Goal: Task Accomplishment & Management: Manage account settings

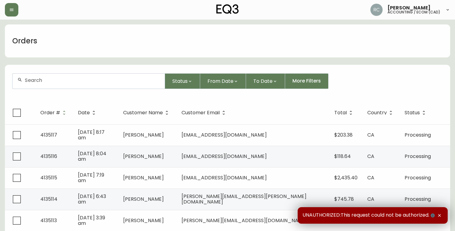
drag, startPoint x: 94, startPoint y: 89, endPoint x: 92, endPoint y: 81, distance: 8.1
click at [94, 89] on form "Status From Date To Date More Filters" at bounding box center [227, 83] width 445 height 35
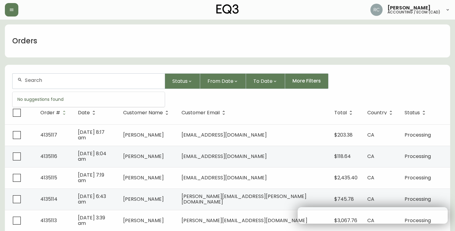
click at [91, 81] on input "text" at bounding box center [92, 80] width 135 height 6
paste input "4134856"
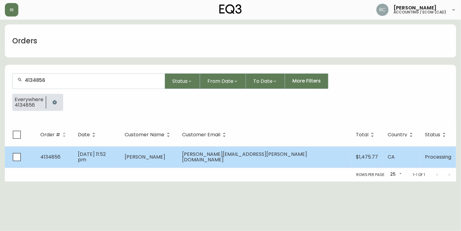
type input "4134856"
click at [106, 158] on span "Aug 25 2025, 11:52 pm" at bounding box center [92, 157] width 28 height 13
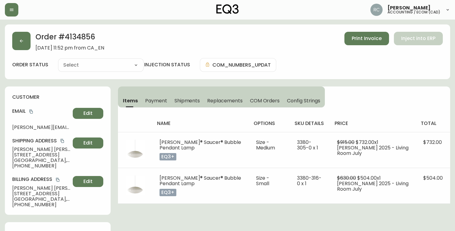
type input "Processing"
select select "PROCESSING"
click at [93, 39] on h2 "Order # 4134856" at bounding box center [69, 38] width 69 height 13
click at [88, 38] on h2 "Order # 4134856" at bounding box center [69, 38] width 69 height 13
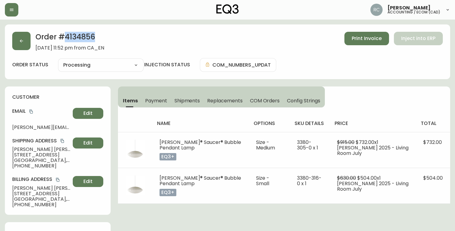
drag, startPoint x: 88, startPoint y: 38, endPoint x: 35, endPoint y: 38, distance: 53.8
click at [88, 37] on h2 "Order # 4134856" at bounding box center [69, 38] width 69 height 13
copy h2 "4134856"
click at [48, 48] on span "August 25, 2025 at 11:52 pm from CA_EN" at bounding box center [69, 48] width 69 height 6
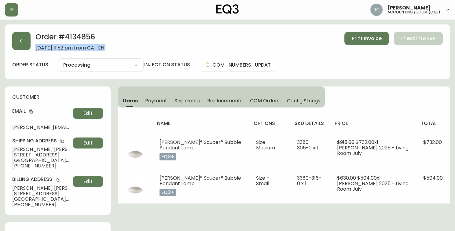
click at [48, 48] on span "August 25, 2025 at 11:52 pm from CA_EN" at bounding box center [69, 48] width 69 height 6
click at [24, 147] on span "Christopher Baptista" at bounding box center [41, 150] width 58 height 6
copy span "Christopher Baptista"
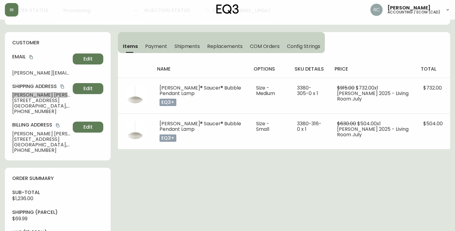
scroll to position [136, 0]
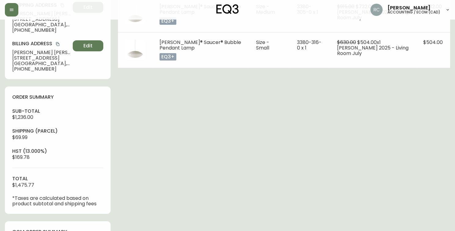
click at [27, 119] on span "$1,236.00" at bounding box center [22, 117] width 21 height 7
copy span "1,236.00"
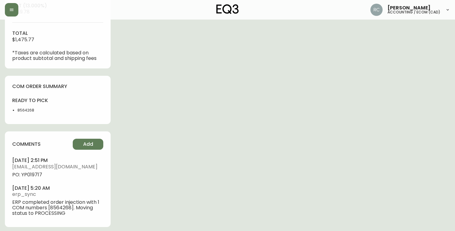
scroll to position [286, 0]
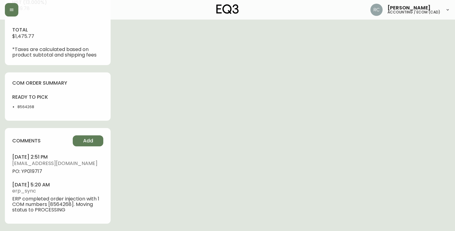
click at [23, 108] on li "8564268" at bounding box center [35, 107] width 37 height 6
copy li "8564268"
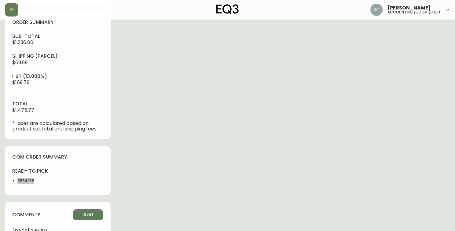
scroll to position [0, 0]
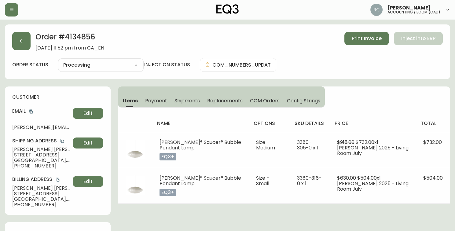
click at [171, 37] on div "Order # 4134856 August 25, 2025 at 11:52 pm from CA_EN Print Invoice Inject int…" at bounding box center [227, 41] width 431 height 19
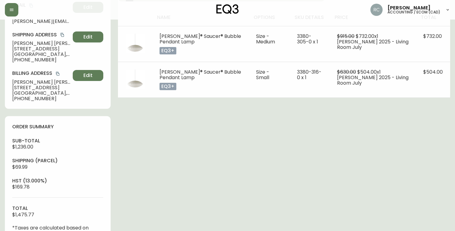
scroll to position [272, 0]
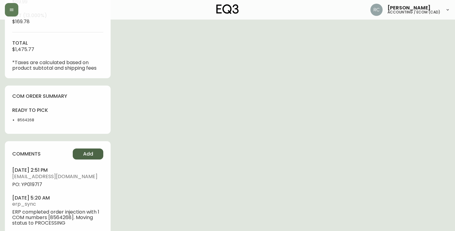
click at [81, 154] on button "Add" at bounding box center [88, 154] width 31 height 11
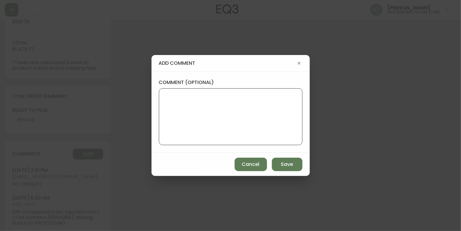
click at [226, 133] on textarea "comment (optional)" at bounding box center [230, 116] width 133 height 49
type textarea "WRITTEN VALUE ADDED FOR DSNG - 135"
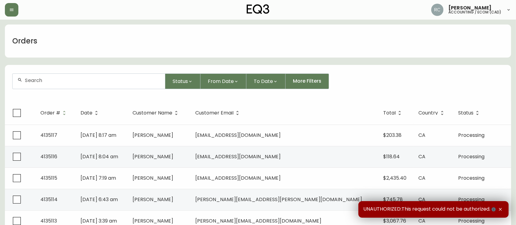
click at [95, 78] on input "text" at bounding box center [92, 80] width 135 height 6
paste input "4134220"
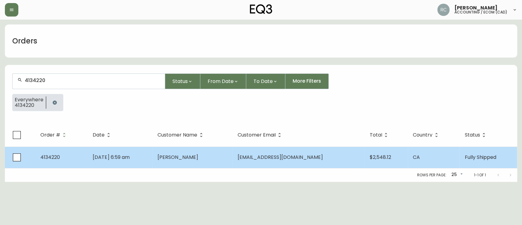
type input "4134220"
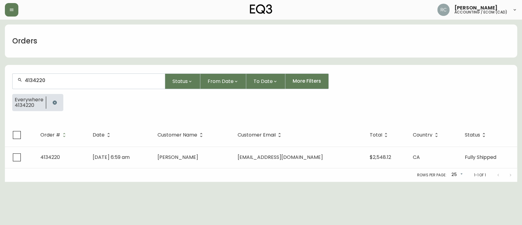
click at [185, 164] on td "Michael Jean" at bounding box center [193, 156] width 80 height 21
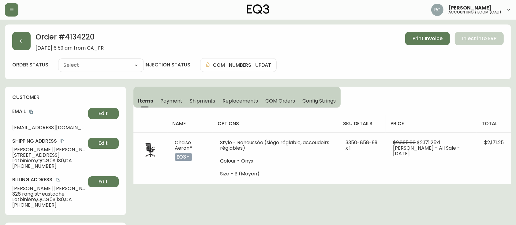
type input "Fully Shipped"
select select "FULLY_SHIPPED"
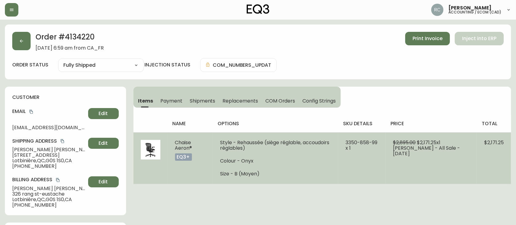
click at [178, 143] on span "Chaise Aeron®" at bounding box center [183, 145] width 17 height 13
click at [225, 148] on li "Style - Rehaussée (siège réglable, accoudoirs réglables)" at bounding box center [275, 145] width 111 height 11
drag, startPoint x: 349, startPoint y: 142, endPoint x: 381, endPoint y: 142, distance: 32.7
click at [381, 142] on td "3350-858-99 x 1" at bounding box center [361, 158] width 47 height 52
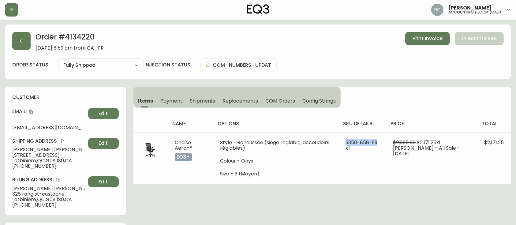
copy span "3350-858-99"
click at [170, 101] on span "Payment" at bounding box center [171, 101] width 22 height 6
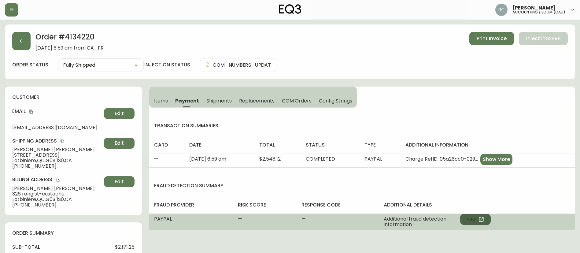
click at [481, 215] on button "View" at bounding box center [475, 219] width 31 height 11
click at [480, 223] on button "View" at bounding box center [475, 219] width 31 height 11
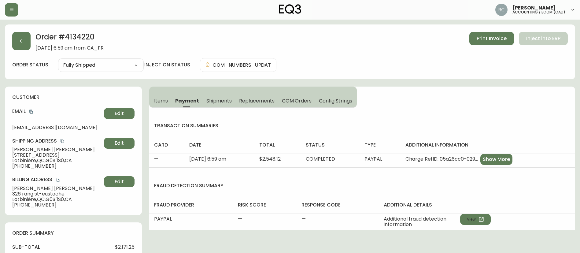
click at [163, 101] on span "Items" at bounding box center [161, 101] width 14 height 6
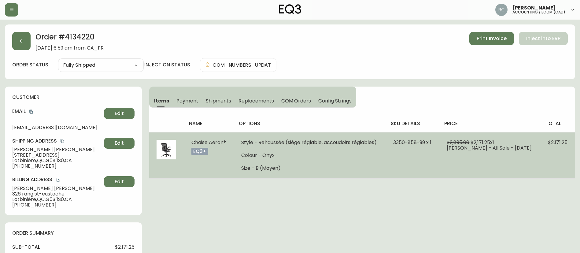
click at [206, 142] on span "Chaise Aeron®" at bounding box center [208, 142] width 35 height 7
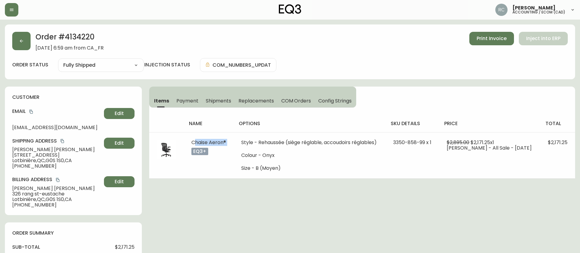
copy span "Chaise Aeron®"
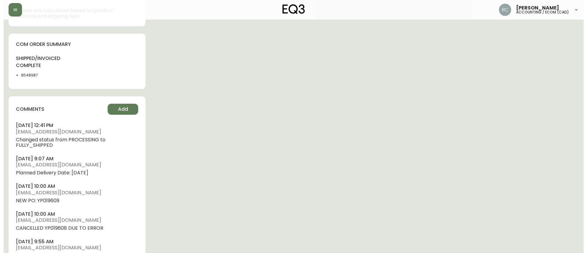
scroll to position [336, 0]
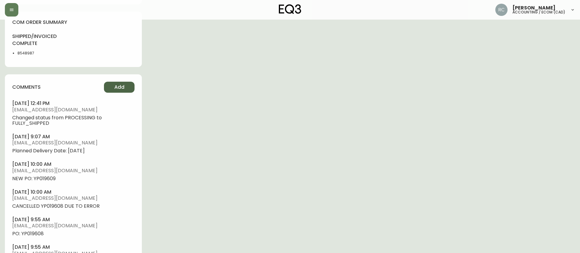
click at [122, 91] on button "Add" at bounding box center [119, 87] width 31 height 11
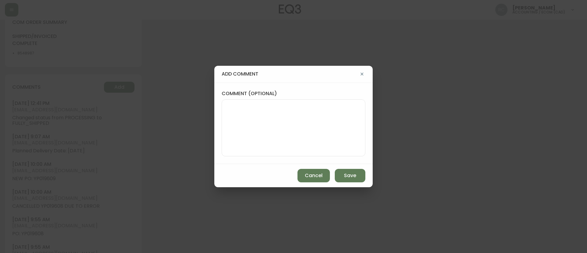
click at [263, 110] on textarea "comment (optional)" at bounding box center [293, 127] width 133 height 49
paste textarea "COMPENSATION TO KEEP AS-IS TICKET# 817869 ORD# 4134220 SKU: 3350-858-99 REASON:…"
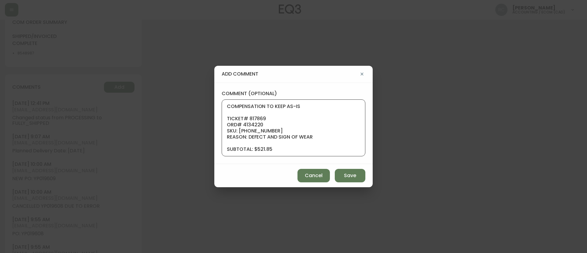
scroll to position [61, 0]
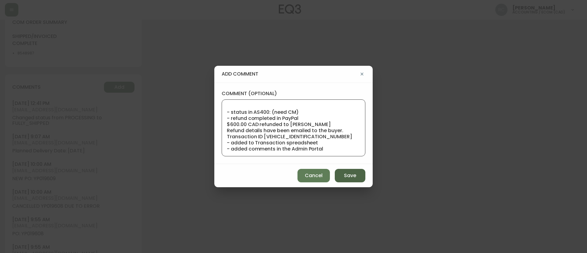
type textarea "COMPENSATION TO KEEP AS-IS TICKET# 817869 ORD# 4134220 SKU: 3350-858-99 REASON:…"
click at [336, 170] on button "Save" at bounding box center [350, 175] width 31 height 13
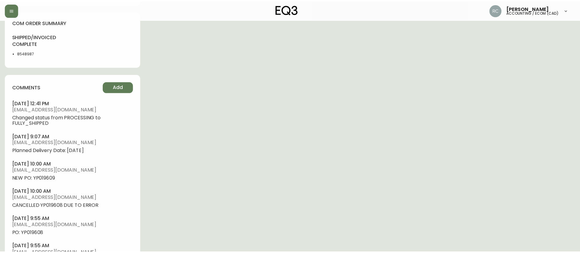
scroll to position [0, 0]
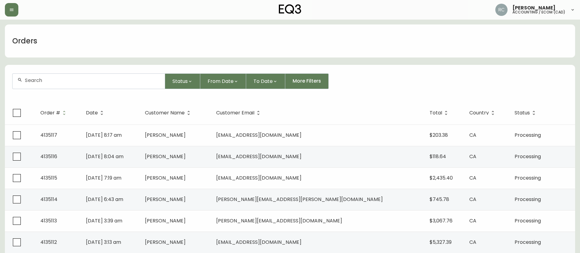
click at [131, 81] on input "text" at bounding box center [92, 80] width 135 height 6
paste input "4133219"
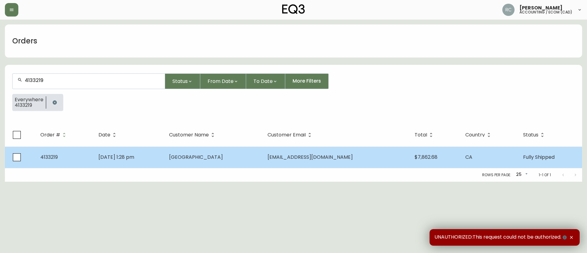
type input "4133219"
click at [223, 157] on span "LRD Studio Forest Creek" at bounding box center [196, 156] width 54 height 7
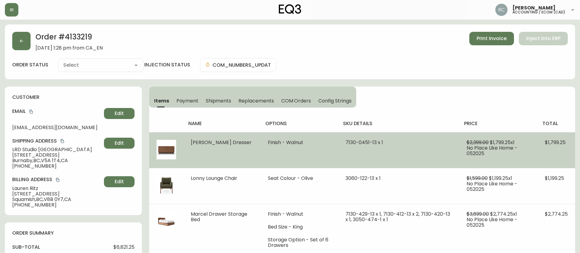
type input "Fully Shipped"
select select "FULLY_SHIPPED"
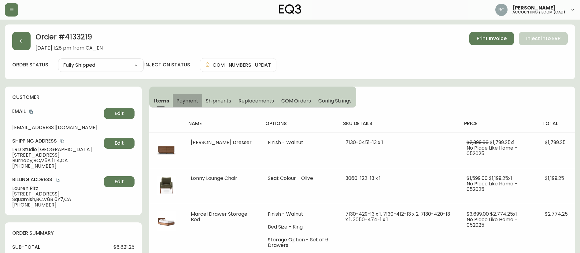
click at [191, 99] on span "Payment" at bounding box center [187, 101] width 22 height 6
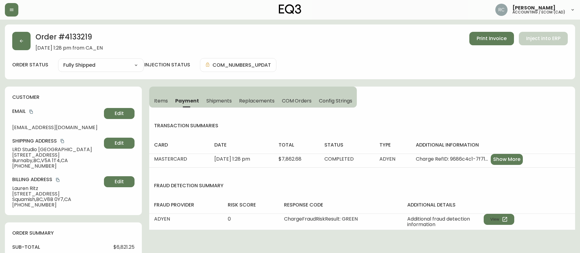
click at [164, 99] on span "Items" at bounding box center [161, 101] width 14 height 6
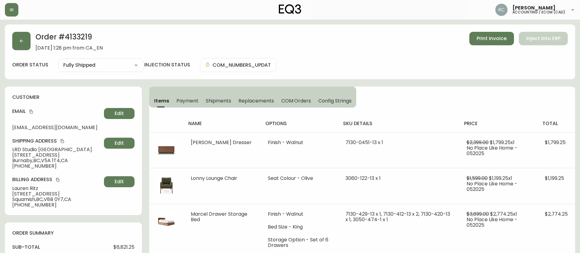
click at [329, 44] on div "Order # 4133219 May 23, 2025 at 1:28 pm from CA_EN Print Invoice Inject into ERP" at bounding box center [290, 41] width 556 height 19
click at [331, 51] on div "Order # 4133219 May 23, 2025 at 1:28 pm from CA_EN Print Invoice Inject into ER…" at bounding box center [290, 51] width 570 height 55
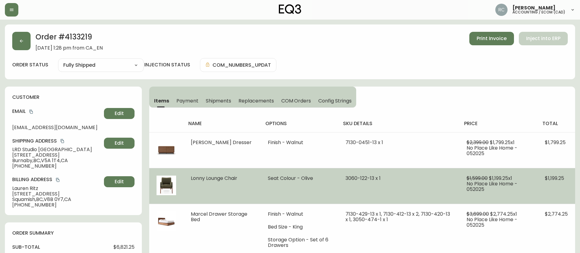
click at [218, 177] on span "Lonny Lounge Chair" at bounding box center [214, 178] width 46 height 7
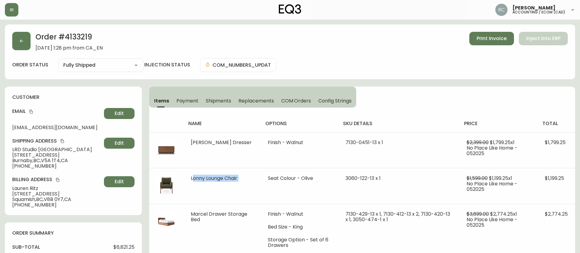
copy span "Lonny Lounge Chair"
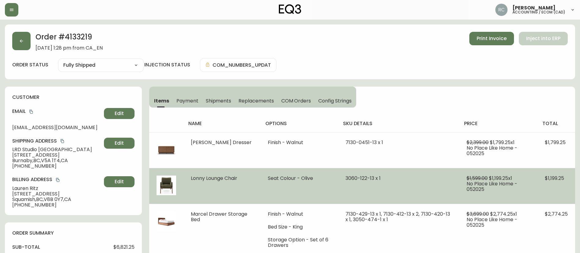
click at [273, 179] on li "Seat Colour - Olive" at bounding box center [299, 179] width 63 height 6
drag, startPoint x: 260, startPoint y: 179, endPoint x: 327, endPoint y: 176, distance: 67.4
click at [327, 176] on td "Seat Colour - Olive" at bounding box center [300, 186] width 78 height 36
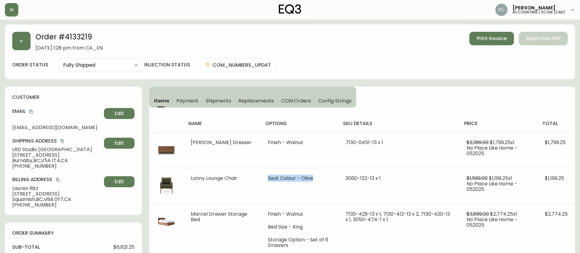
copy li "Seat Colour - Olive"
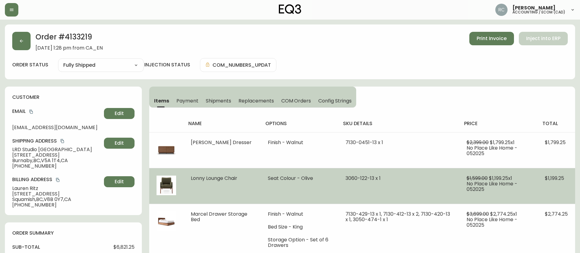
drag, startPoint x: 353, startPoint y: 183, endPoint x: 356, endPoint y: 178, distance: 5.6
click at [353, 182] on td "3060-122-13 x 1" at bounding box center [398, 186] width 121 height 36
click at [356, 178] on span "3060-122-13 x 1" at bounding box center [363, 178] width 35 height 7
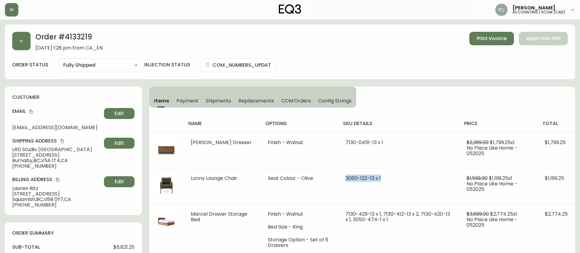
drag, startPoint x: 356, startPoint y: 178, endPoint x: 569, endPoint y: 112, distance: 223.5
click at [356, 177] on span "3060-122-13 x 1" at bounding box center [363, 178] width 35 height 7
copy span "3060-122-13 x 1"
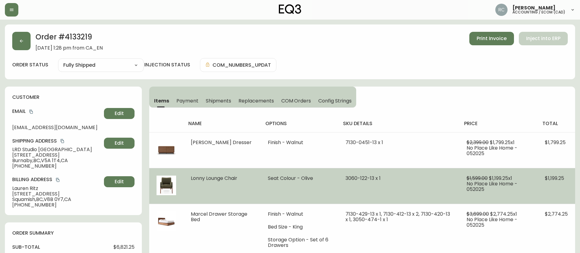
click at [507, 176] on span "$1,199.25 x 1" at bounding box center [500, 178] width 23 height 7
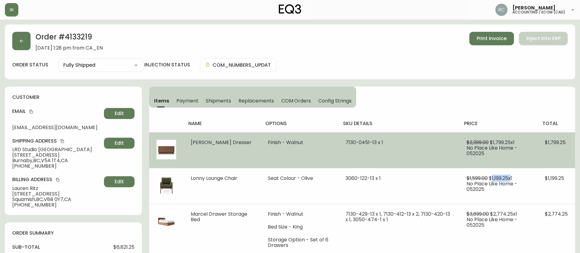
copy span "1,199.25"
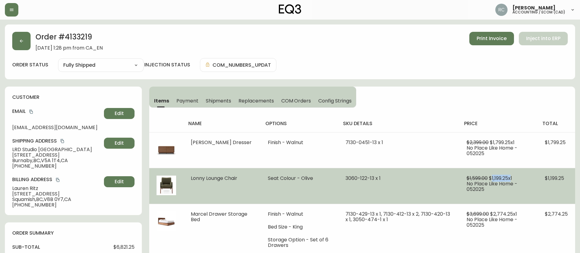
click at [504, 176] on span "$1,199.25 x 1" at bounding box center [500, 178] width 23 height 7
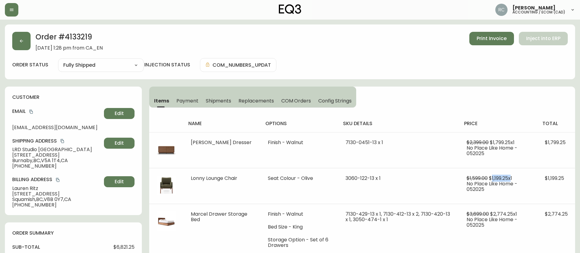
click at [183, 100] on span "Payment" at bounding box center [187, 101] width 22 height 6
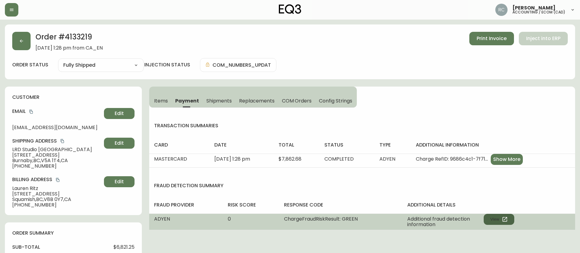
click at [500, 219] on button "View" at bounding box center [499, 219] width 31 height 11
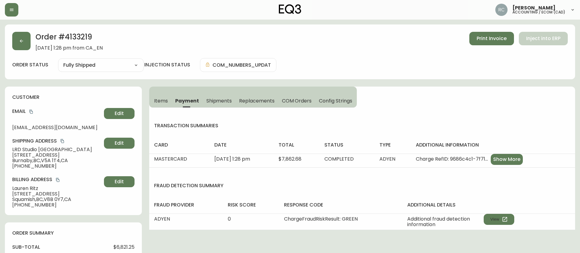
click at [300, 107] on button "COM Orders" at bounding box center [296, 100] width 37 height 13
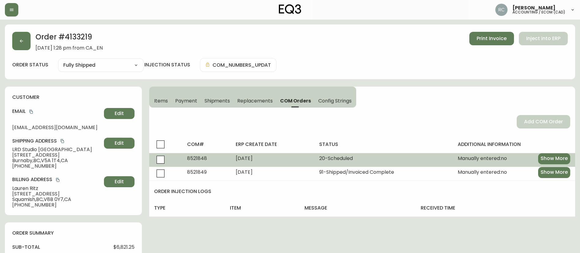
click at [201, 156] on span "8521848" at bounding box center [197, 158] width 20 height 7
copy span "8521848"
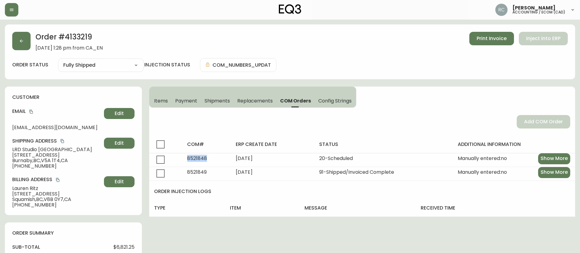
click at [160, 99] on span "Items" at bounding box center [161, 101] width 14 height 6
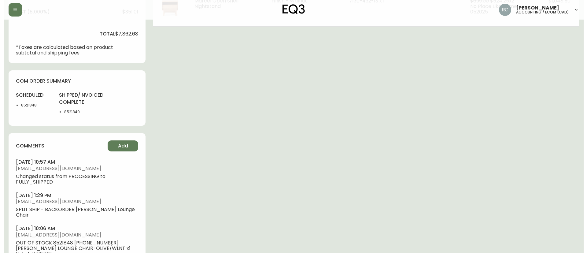
scroll to position [336, 0]
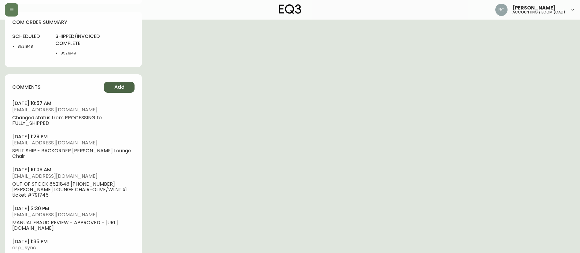
click at [123, 84] on span "Add" at bounding box center [119, 87] width 10 height 7
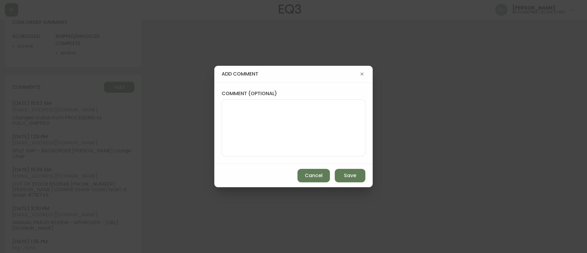
drag, startPoint x: 123, startPoint y: 83, endPoint x: 287, endPoint y: 113, distance: 166.8
click at [287, 113] on textarea "comment (optional)" at bounding box center [293, 127] width 133 height 49
paste textarea "PARTIAL CANCELLATION - OUT OF STOCK Lonny Lounge Chair 3060-122-13 x 1 SUBTOTAL…"
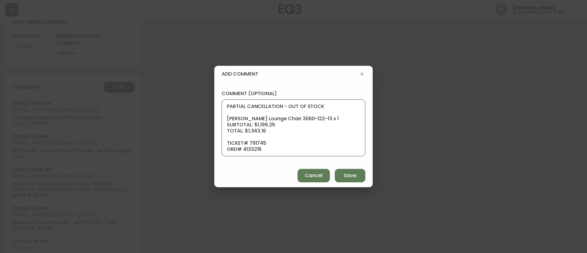
scroll to position [86, 0]
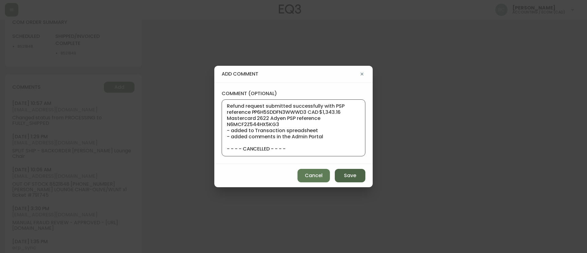
type textarea "PARTIAL CANCELLATION - OUT OF STOCK Lonny Lounge Chair 3060-122-13 x 1 SUBTOTAL…"
click at [343, 173] on button "Save" at bounding box center [350, 175] width 31 height 13
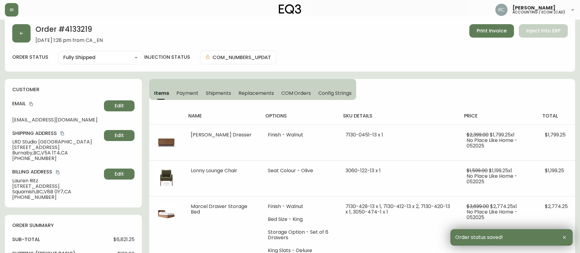
scroll to position [0, 0]
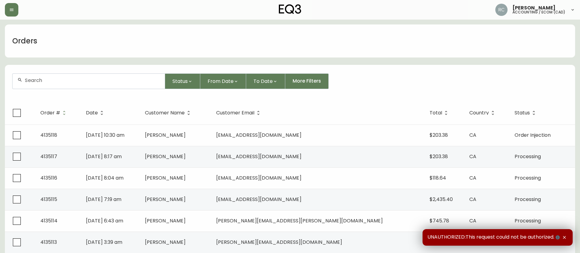
click at [87, 78] on input "text" at bounding box center [92, 80] width 135 height 6
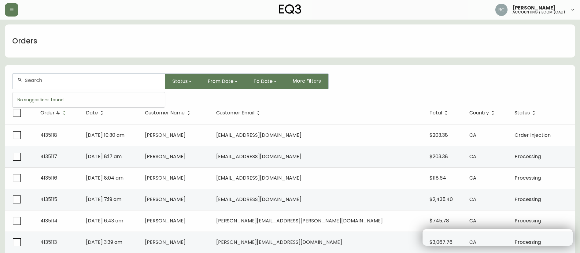
paste input "4134691"
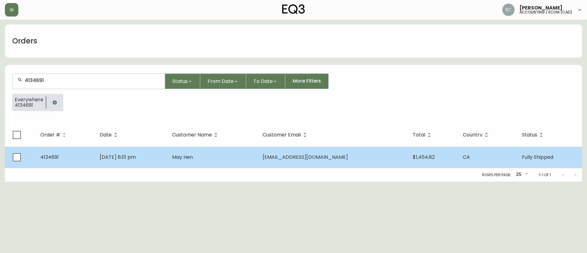
type input "4134691"
click at [194, 146] on td "May Hen" at bounding box center [212, 156] width 91 height 21
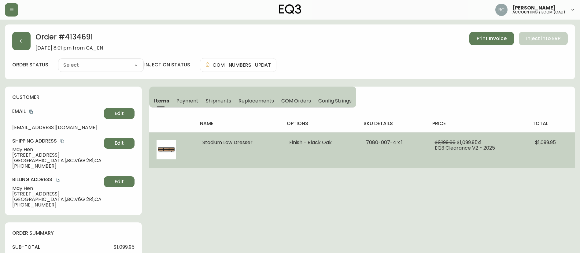
type input "Fully Shipped"
select select "FULLY_SHIPPED"
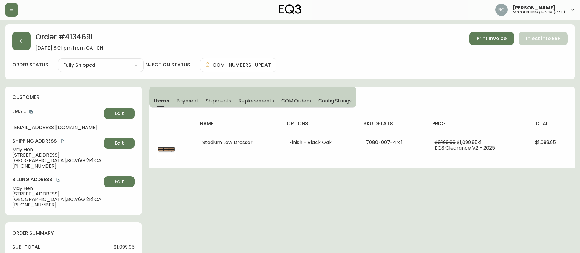
click at [178, 98] on span "Payment" at bounding box center [187, 101] width 22 height 6
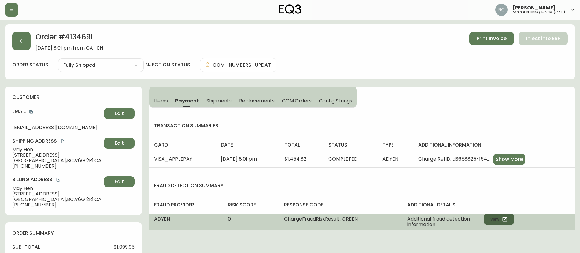
click at [504, 216] on icon "button" at bounding box center [505, 219] width 6 height 6
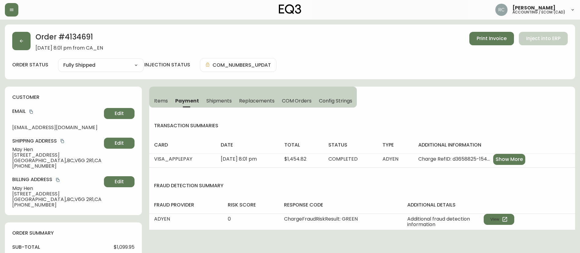
click at [151, 94] on button "Items" at bounding box center [160, 100] width 22 height 13
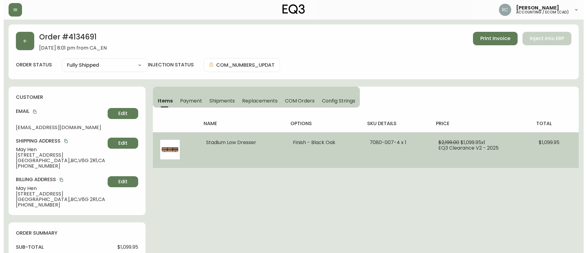
scroll to position [261, 0]
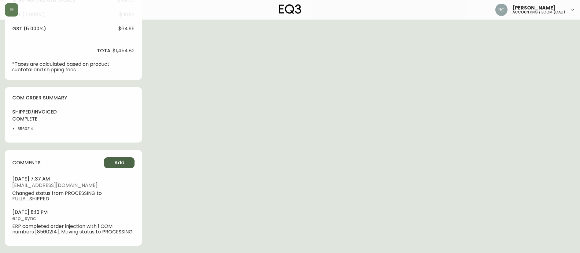
click at [119, 160] on span "Add" at bounding box center [119, 162] width 10 height 7
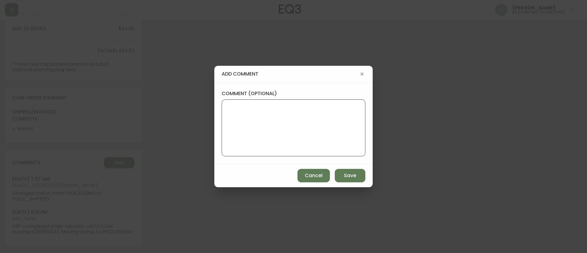
click at [330, 108] on textarea "comment (optional)" at bounding box center [293, 127] width 133 height 49
paste textarea "COMPENSATION TO KEEP AS-IS TICKET# 825551 ORD# 4134691 SUBTOTAL: $176.00 TOTAL:…"
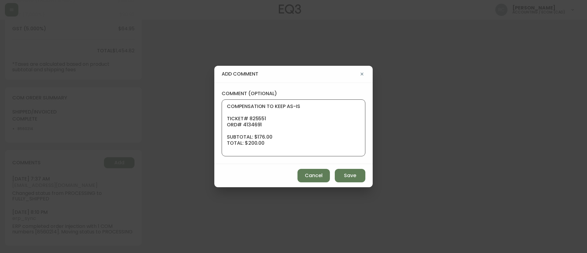
scroll to position [73, 0]
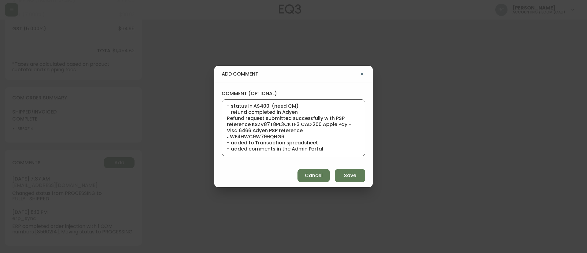
type textarea "COMPENSATION TO KEEP AS-IS TICKET# 825551 ORD# 4134691 SUBTOTAL: $176.00 TOTAL:…"
click at [348, 175] on span "Save" at bounding box center [350, 175] width 12 height 7
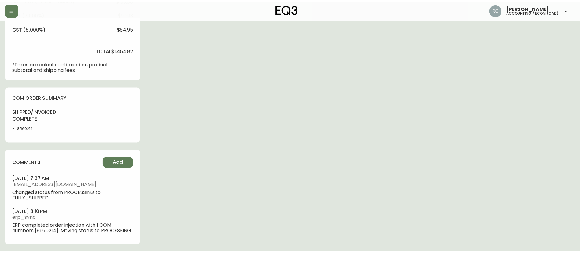
scroll to position [0, 0]
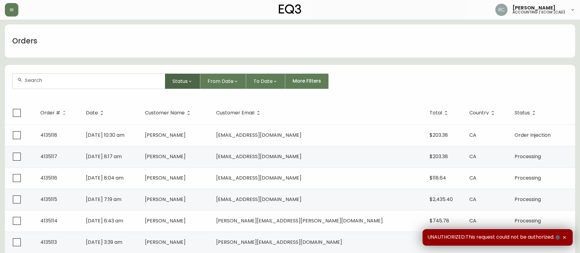
click at [175, 77] on button "Status" at bounding box center [182, 81] width 35 height 16
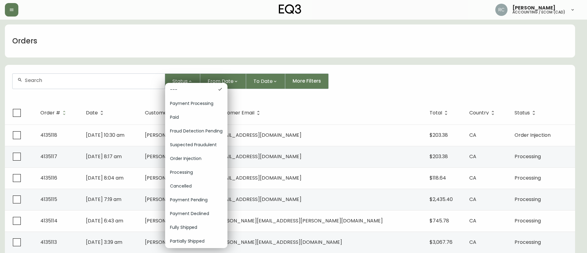
click at [191, 157] on span "Order Injection" at bounding box center [196, 158] width 53 height 6
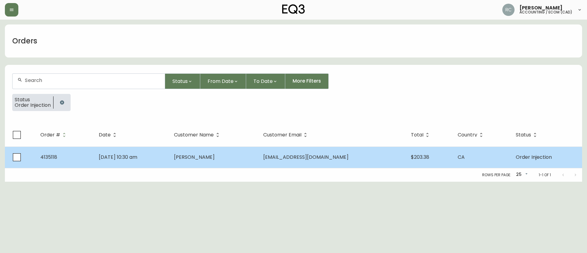
click at [168, 163] on td "[DATE] 10:30 am" at bounding box center [131, 156] width 75 height 21
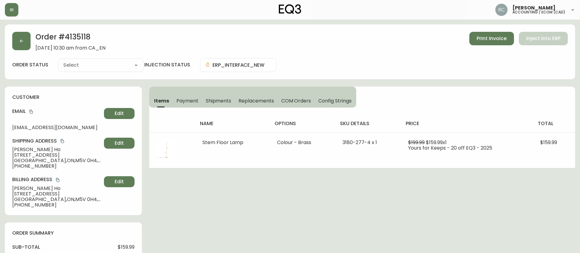
type input "Order Injection"
select select "ORDER_INJECTION"
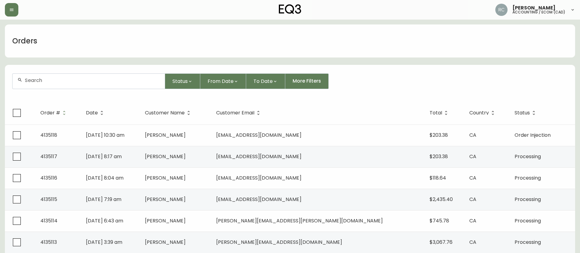
click at [406, 87] on div "Status From Date To Date More Filters" at bounding box center [290, 81] width 556 height 16
click at [99, 83] on input "text" at bounding box center [92, 80] width 135 height 6
paste input "4132592"
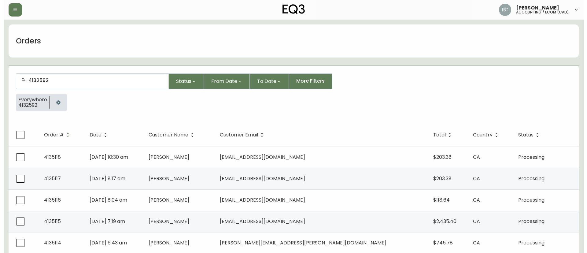
scroll to position [0, 0]
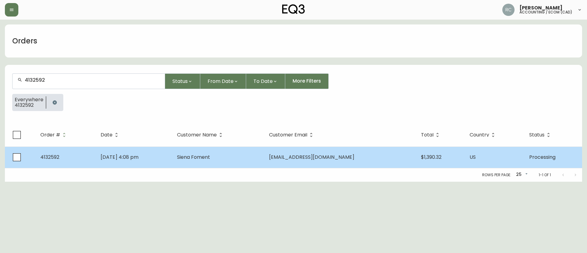
type input "4132592"
drag, startPoint x: 105, startPoint y: 157, endPoint x: 133, endPoint y: 160, distance: 28.3
click at [133, 160] on span "[DATE] 4:08 pm" at bounding box center [120, 156] width 38 height 7
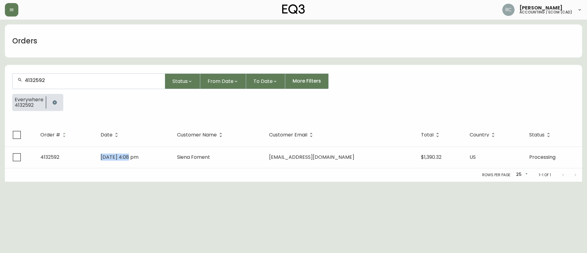
copy span "Apr 22 2025"
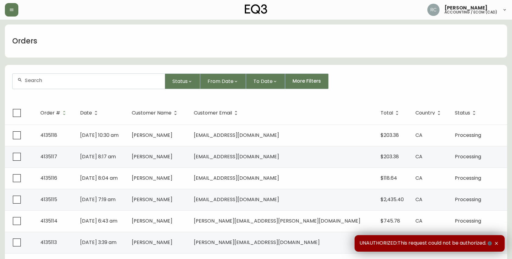
click at [111, 75] on div at bounding box center [89, 81] width 152 height 15
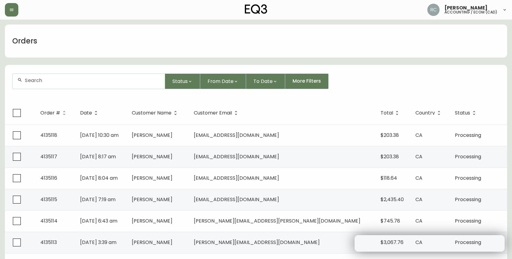
paste input "4133494"
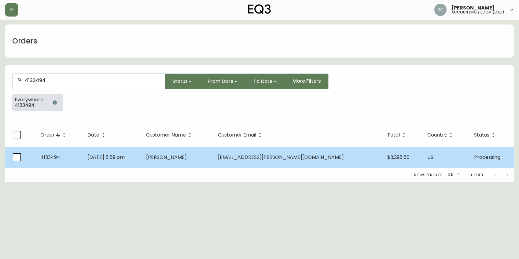
type input "4133494"
click at [172, 154] on td "Laure Montandon" at bounding box center [177, 156] width 72 height 21
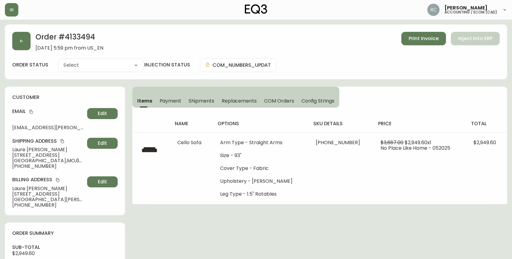
type input "Processing"
select select "PROCESSING"
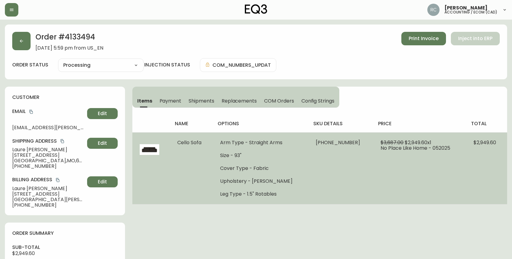
drag, startPoint x: 211, startPoint y: 159, endPoint x: 195, endPoint y: 152, distance: 17.6
click at [210, 159] on td "Cello Sofa" at bounding box center [191, 168] width 43 height 72
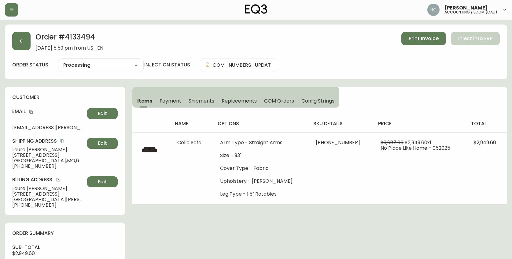
click at [24, 152] on span "4927 Laclede Ave 3E" at bounding box center [48, 155] width 72 height 6
click at [23, 148] on span "Laure Montandon" at bounding box center [48, 150] width 72 height 6
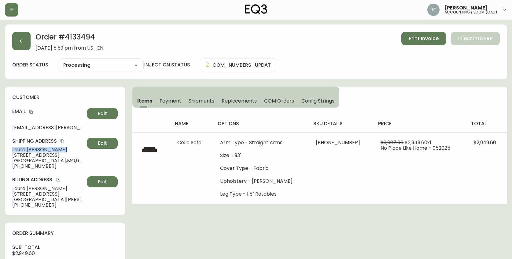
click at [23, 148] on span "Laure Montandon" at bounding box center [48, 150] width 72 height 6
copy span "Laure Montandon"
drag, startPoint x: 185, startPoint y: 40, endPoint x: 134, endPoint y: 46, distance: 51.3
click at [185, 40] on div "Order # 4133494 June 1, 2025 at 5:59 pm from US_EN Print Invoice Inject into ERP" at bounding box center [256, 41] width 488 height 19
click at [87, 39] on h2 "Order # 4133494" at bounding box center [69, 38] width 68 height 13
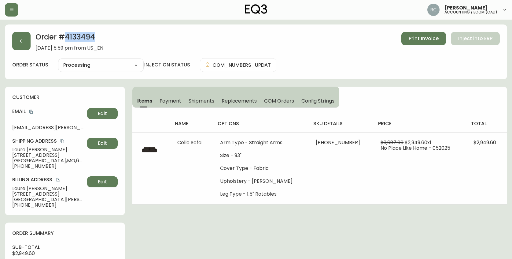
click at [87, 39] on h2 "Order # 4133494" at bounding box center [69, 38] width 68 height 13
copy h2 "4133494"
drag, startPoint x: 193, startPoint y: 40, endPoint x: 179, endPoint y: 44, distance: 14.6
click at [193, 40] on div "Order # 4133494 June 1, 2025 at 5:59 pm from US_EN Print Invoice Inject into ERP" at bounding box center [256, 41] width 488 height 19
click at [79, 39] on h2 "Order # 4133494" at bounding box center [69, 38] width 68 height 13
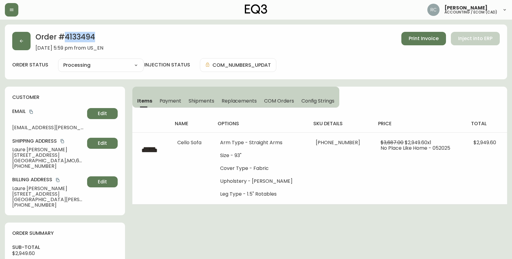
click at [79, 39] on h2 "Order # 4133494" at bounding box center [69, 38] width 68 height 13
copy h2 "4133494"
drag, startPoint x: 64, startPoint y: 46, endPoint x: 90, endPoint y: 24, distance: 34.1
click at [36, 49] on span "June 1, 2025 at 5:59 pm from US_EN" at bounding box center [69, 48] width 68 height 6
copy span "June 1, 2025"
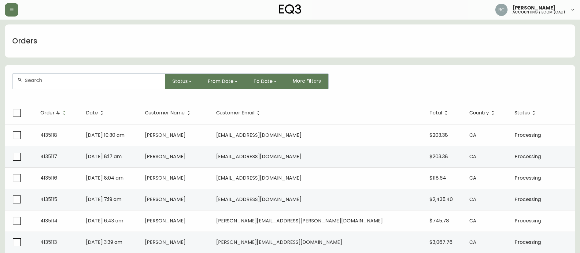
click at [66, 78] on input "text" at bounding box center [92, 80] width 135 height 6
paste input "4132592"
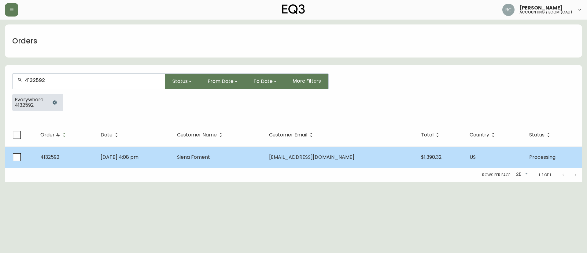
type input "4132592"
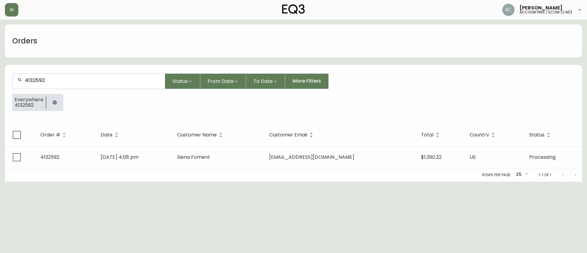
click at [209, 162] on td "Siena Foment" at bounding box center [218, 156] width 92 height 21
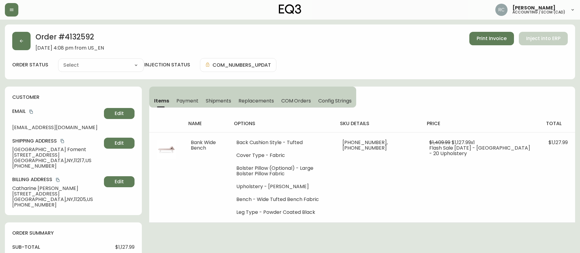
type input "Processing"
select select "PROCESSING"
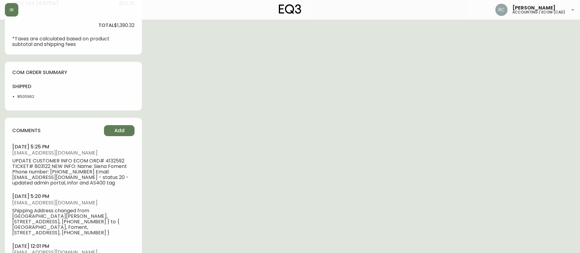
scroll to position [275, 0]
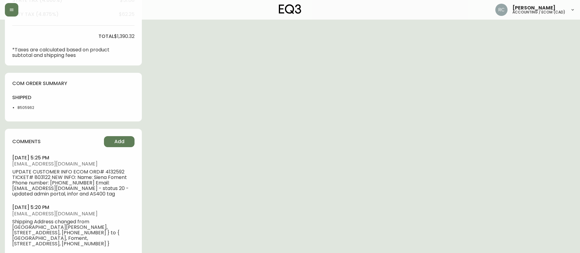
click at [29, 105] on li "8505962" at bounding box center [32, 108] width 31 height 6
copy li "8505962"
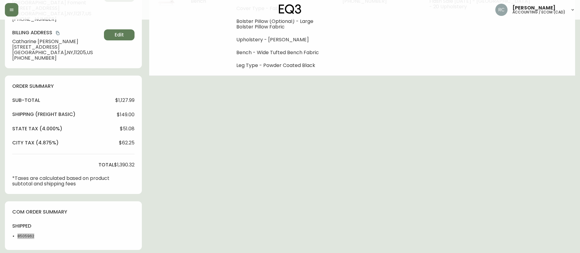
scroll to position [0, 0]
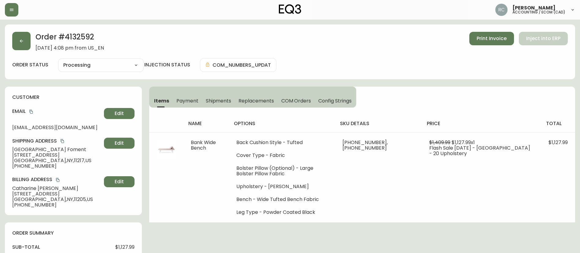
click at [183, 98] on span "Payment" at bounding box center [187, 101] width 22 height 6
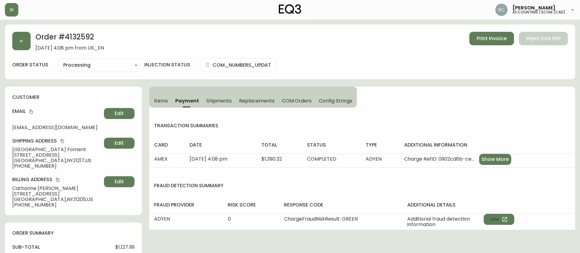
click at [208, 99] on span "Shipments" at bounding box center [219, 101] width 26 height 6
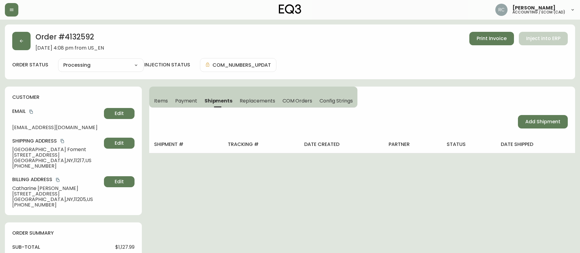
click at [155, 101] on span "Items" at bounding box center [161, 101] width 14 height 6
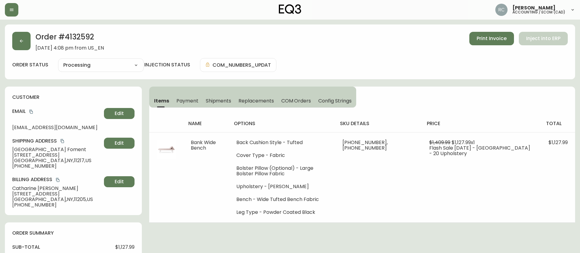
click at [178, 56] on div "Order # 4132592 April 22, 2025 at 4:08 pm from US_EN Print Invoice Inject into …" at bounding box center [290, 51] width 570 height 55
click at [169, 46] on div "Order # 4132592 April 22, 2025 at 4:08 pm from US_EN Print Invoice Inject into …" at bounding box center [290, 41] width 556 height 19
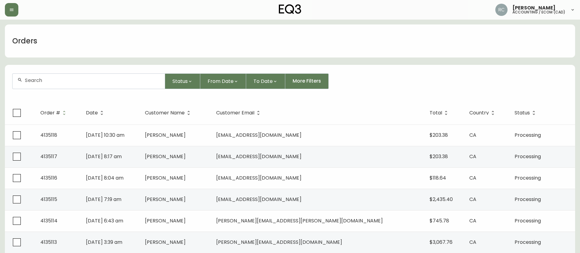
click at [98, 87] on div at bounding box center [89, 81] width 152 height 15
paste input "4133450"
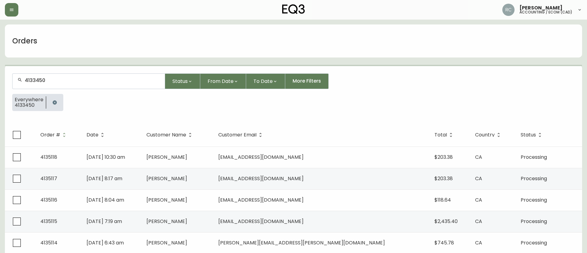
type input "4133450"
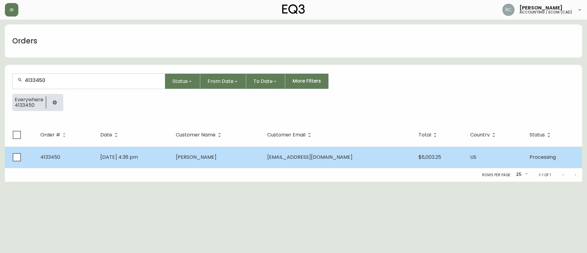
click at [106, 158] on span "May 31 2025, 4:36 pm" at bounding box center [119, 156] width 38 height 7
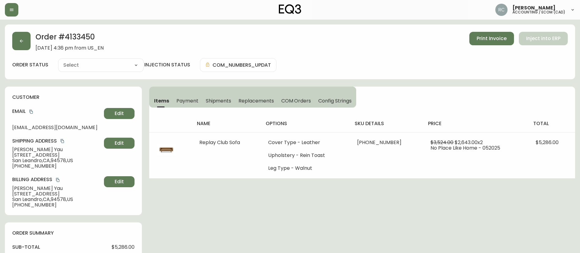
type input "Processing"
select select "PROCESSING"
click at [29, 148] on span "Wing Yi Yau" at bounding box center [56, 150] width 89 height 6
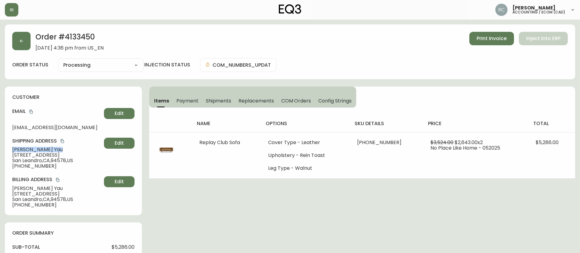
copy span "Wing Yi Yau"
click at [190, 100] on span "Payment" at bounding box center [187, 101] width 22 height 6
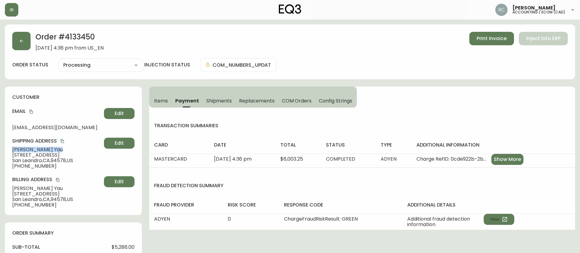
click at [287, 104] on button "COM Orders" at bounding box center [296, 100] width 37 height 13
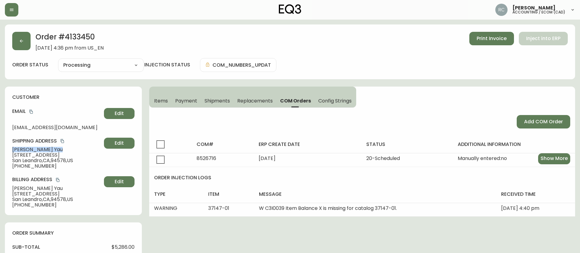
click at [156, 101] on span "Items" at bounding box center [161, 101] width 14 height 6
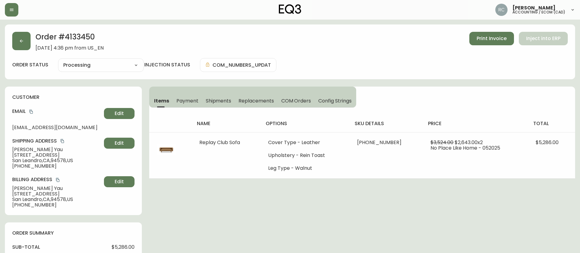
click at [90, 41] on h2 "Order # 4133450" at bounding box center [69, 38] width 68 height 13
copy h2 "4133450"
click at [79, 38] on h2 "Order # 4133450" at bounding box center [69, 38] width 68 height 13
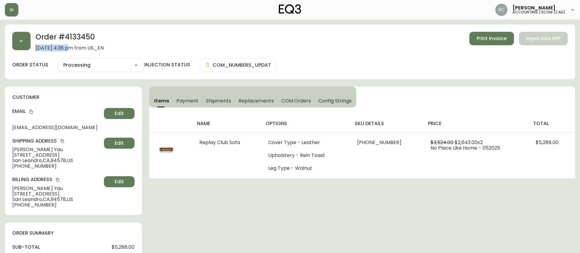
drag, startPoint x: 36, startPoint y: 49, endPoint x: 66, endPoint y: 46, distance: 30.1
click at [66, 46] on span "May 31, 2025 at 4:36 pm from US_EN" at bounding box center [69, 48] width 68 height 6
copy span "May 31, 2025"
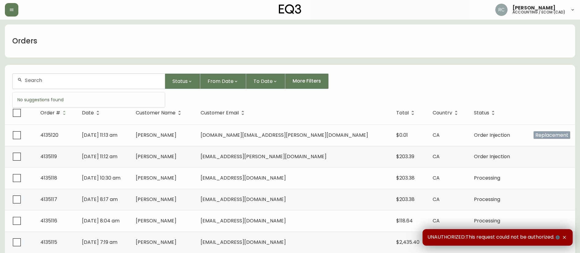
click at [128, 81] on input "text" at bounding box center [92, 80] width 135 height 6
paste input "4134433"
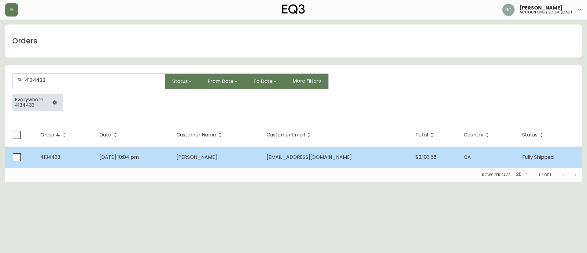
type input "4134433"
click at [193, 158] on td "Ryan Matthew" at bounding box center [217, 156] width 90 height 21
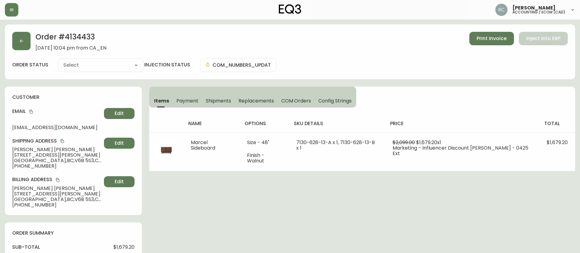
type input "Fully Shipped"
select select "FULLY_SHIPPED"
click at [73, 35] on h2 "Order # 4134433" at bounding box center [70, 38] width 71 height 13
copy h2 "4134433"
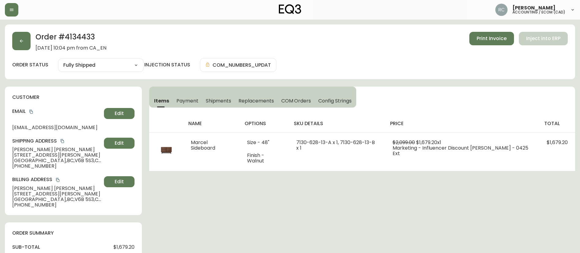
click at [34, 152] on span "1701-889 Homer Street, Buzzer 0228" at bounding box center [56, 155] width 89 height 6
click at [32, 149] on span "Ryan Matthew" at bounding box center [56, 150] width 89 height 6
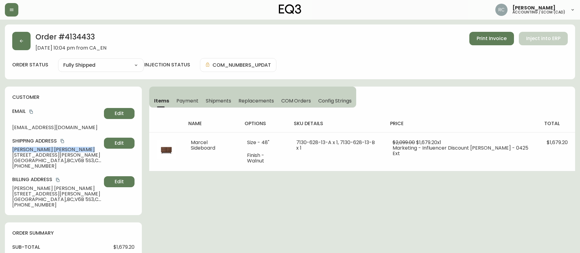
click at [32, 149] on span "Ryan Matthew" at bounding box center [56, 150] width 89 height 6
copy span "Ryan Matthew"
click at [13, 37] on button "button" at bounding box center [21, 41] width 18 height 18
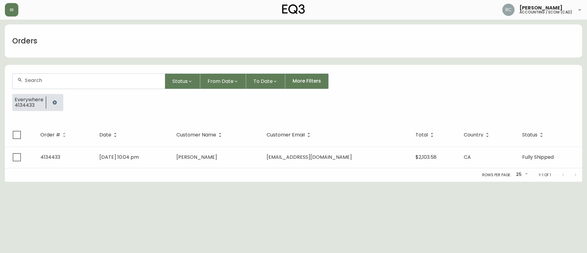
click at [50, 104] on button "button" at bounding box center [55, 102] width 12 height 12
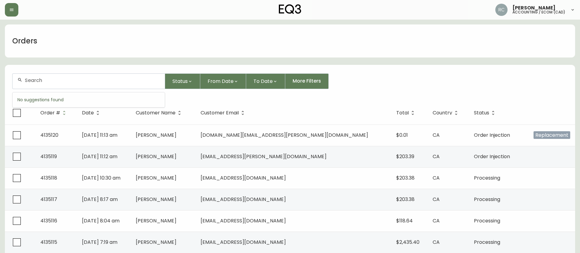
click at [135, 81] on input "text" at bounding box center [92, 80] width 135 height 6
paste input "4129212"
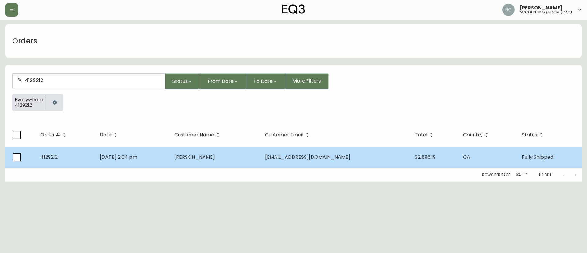
type input "4129212"
click at [207, 155] on span "Shaun Oakey" at bounding box center [194, 156] width 41 height 7
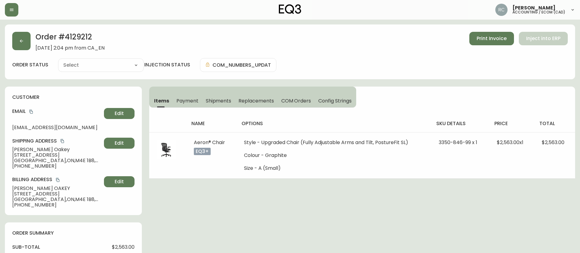
type input "Fully Shipped"
select select "FULLY_SHIPPED"
click at [30, 150] on span "Shaun Oakey" at bounding box center [56, 150] width 89 height 6
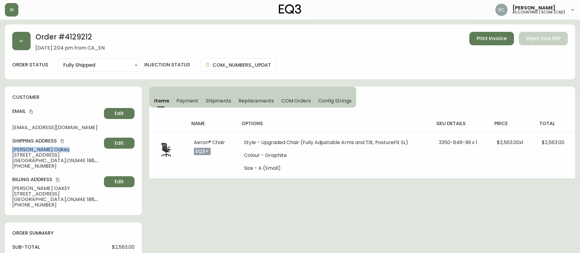
copy span "Shaun Oakey"
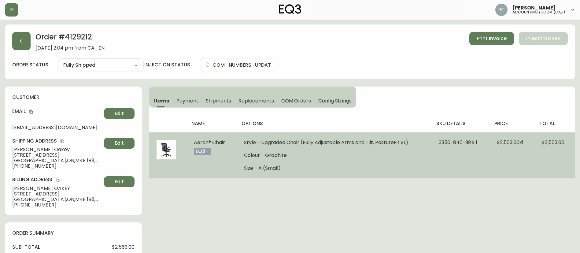
click at [221, 139] on span "Aeron® Chair" at bounding box center [209, 142] width 31 height 7
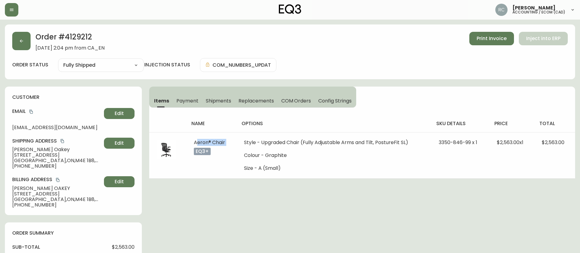
copy span "Aeron® Chair"
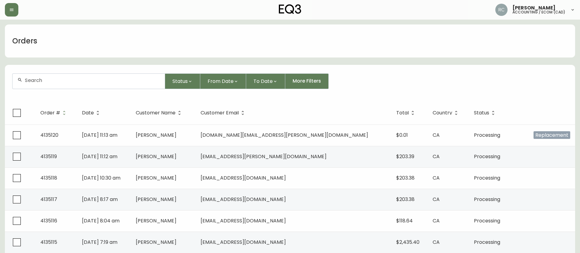
click at [115, 86] on div at bounding box center [89, 81] width 152 height 15
paste input "4132897"
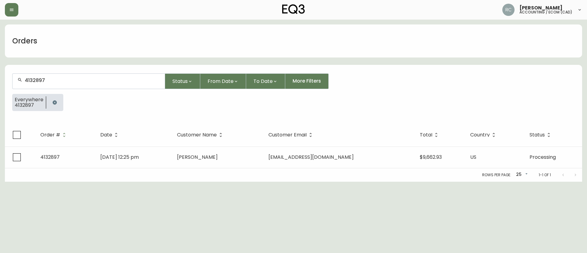
type input "4132897"
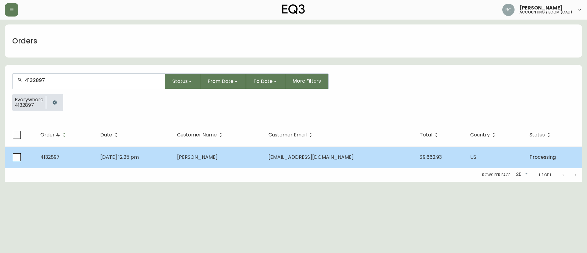
click at [127, 165] on td "[DATE] 12:25 pm" at bounding box center [133, 156] width 77 height 21
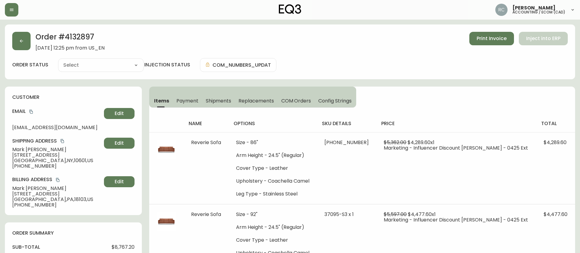
type input "Processing"
select select "PROCESSING"
click at [38, 46] on span "[DATE] 12:25 pm from US_EN" at bounding box center [69, 48] width 69 height 6
click at [76, 35] on h2 "Order # 4132897" at bounding box center [69, 38] width 69 height 13
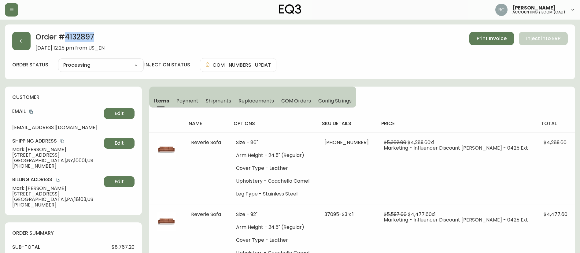
copy h2 "4132897"
drag, startPoint x: 54, startPoint y: 37, endPoint x: 45, endPoint y: 42, distance: 9.4
click at [54, 37] on h2 "Order # 4132897" at bounding box center [69, 38] width 69 height 13
drag, startPoint x: 34, startPoint y: 47, endPoint x: 68, endPoint y: 48, distance: 33.7
click at [68, 48] on div "Order # 4132897 [DATE] 12:25 pm from US_EN Print Invoice Inject into ERP" at bounding box center [290, 41] width 556 height 19
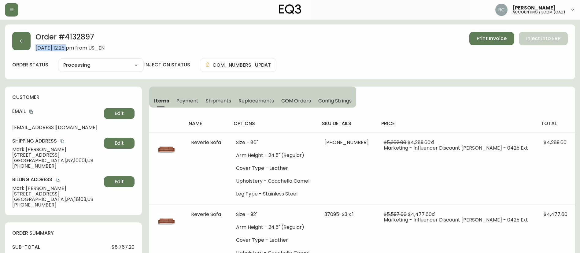
copy span "[DATE]"
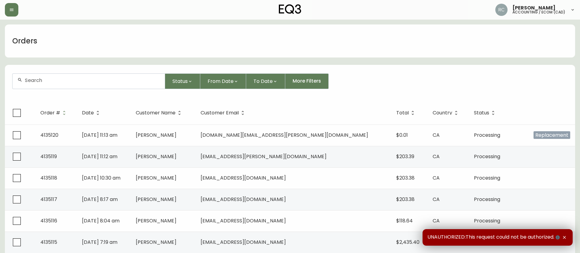
click at [176, 40] on div "Orders" at bounding box center [290, 40] width 570 height 33
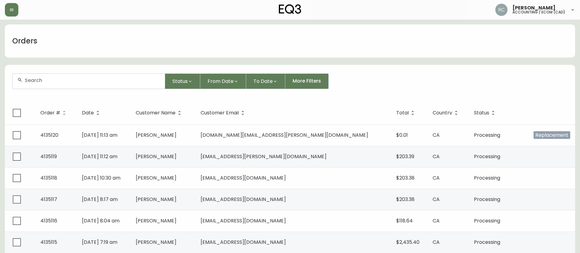
click at [104, 79] on input "text" at bounding box center [92, 80] width 135 height 6
paste input "4134429"
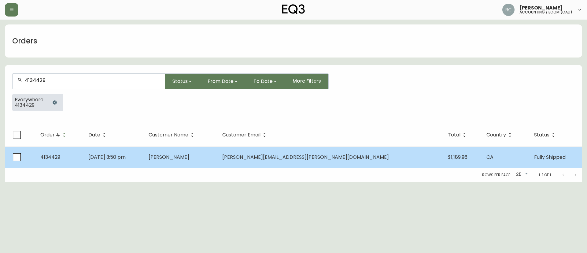
type input "4134429"
click at [144, 156] on td "[DATE] 3:50 pm" at bounding box center [113, 156] width 60 height 21
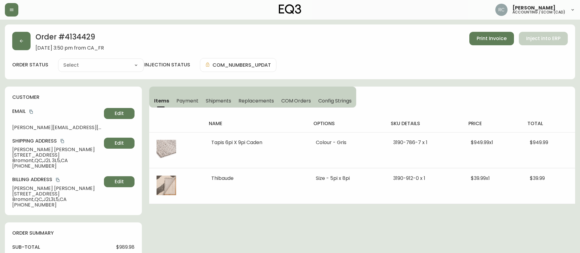
type input "Fully Shipped"
select select "FULLY_SHIPPED"
click at [186, 100] on span "Payment" at bounding box center [187, 101] width 22 height 6
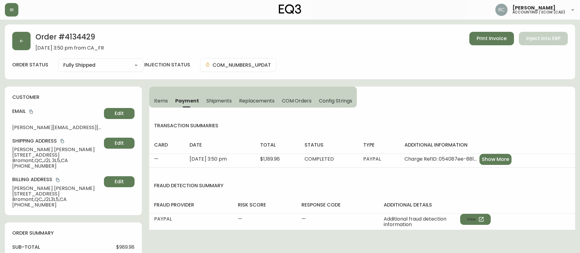
click at [156, 105] on button "Items" at bounding box center [160, 100] width 22 height 13
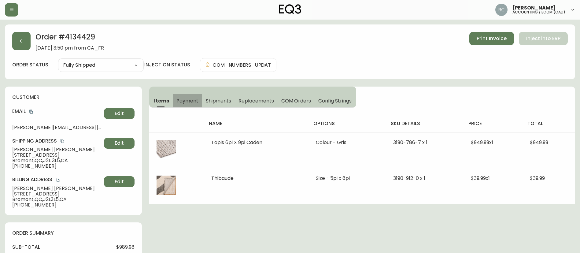
click at [183, 103] on span "Payment" at bounding box center [187, 101] width 22 height 6
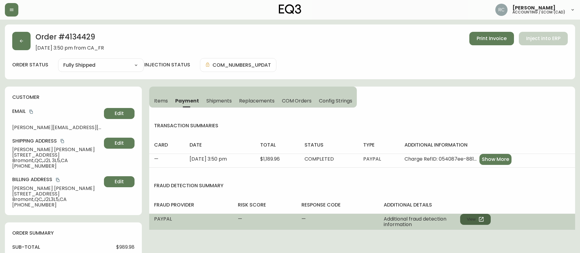
click at [474, 220] on button "View" at bounding box center [475, 219] width 31 height 11
click at [465, 220] on button "View" at bounding box center [475, 219] width 31 height 11
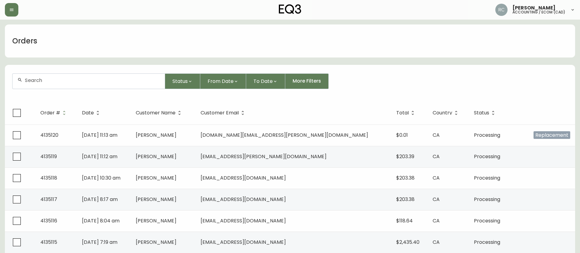
drag, startPoint x: 79, startPoint y: 81, endPoint x: 76, endPoint y: 79, distance: 4.0
click at [79, 81] on input "text" at bounding box center [92, 80] width 135 height 6
paste input "4133862"
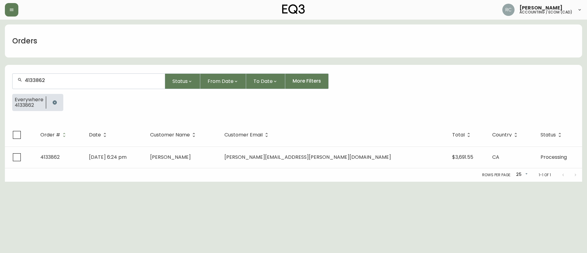
type input "4133862"
click at [109, 157] on span "[DATE] 6:24 pm" at bounding box center [108, 156] width 38 height 7
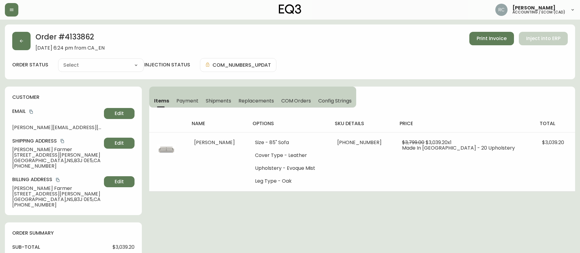
type input "Processing"
select select "PROCESSING"
drag, startPoint x: 34, startPoint y: 49, endPoint x: 67, endPoint y: 49, distance: 32.7
click at [67, 49] on div "Order # 4133862 [DATE] 6:24 pm from CA_EN Print Invoice Inject into ERP" at bounding box center [290, 41] width 556 height 19
copy span "[DATE]"
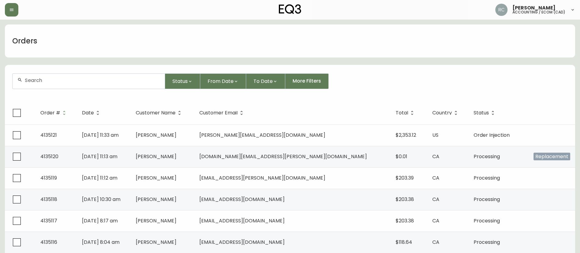
click at [97, 78] on input "text" at bounding box center [92, 80] width 135 height 6
paste input "4132564"
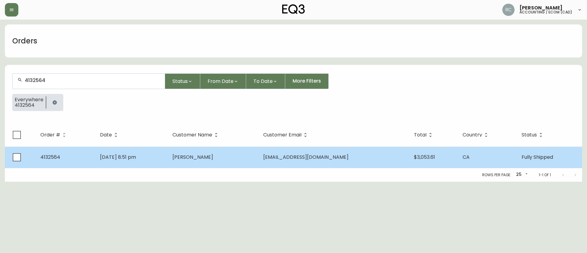
type input "4132564"
click at [213, 156] on span "Emma Kaiser" at bounding box center [192, 156] width 41 height 7
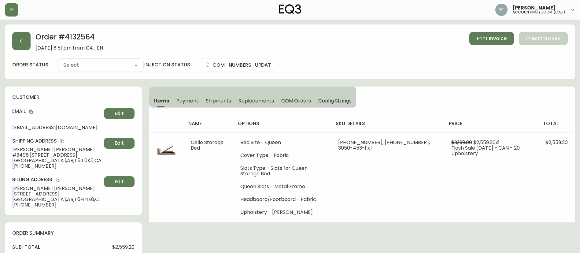
type input "Fully Shipped"
select select "FULLY_SHIPPED"
drag, startPoint x: 184, startPoint y: 98, endPoint x: 180, endPoint y: 102, distance: 5.4
click at [184, 98] on span "Payment" at bounding box center [187, 101] width 22 height 6
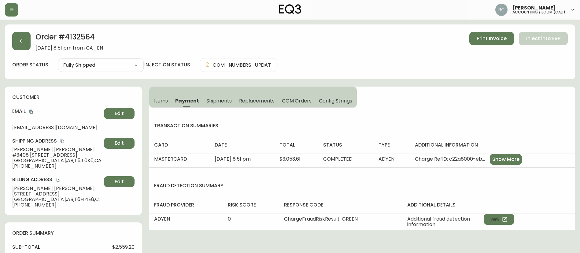
click at [220, 99] on span "Shipments" at bounding box center [219, 101] width 26 height 6
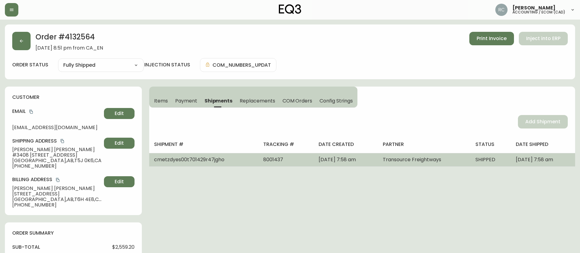
click at [230, 163] on td "cmetzdyes00t701429r47jgho" at bounding box center [203, 159] width 109 height 13
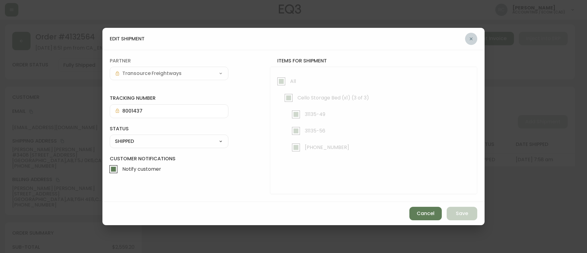
click at [473, 37] on icon "button" at bounding box center [471, 38] width 5 height 5
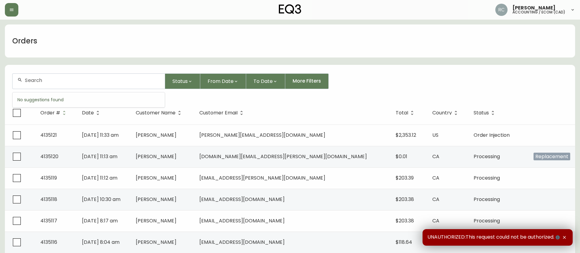
click at [82, 83] on input "text" at bounding box center [92, 80] width 135 height 6
paste input "4134221"
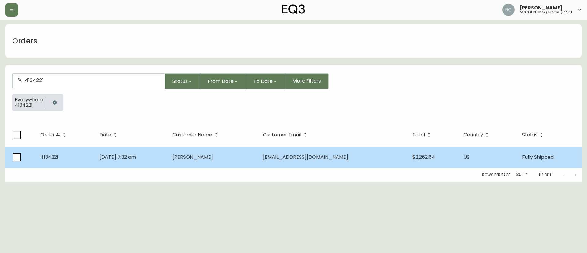
type input "4134221"
click at [231, 165] on td "[PERSON_NAME]" at bounding box center [213, 156] width 91 height 21
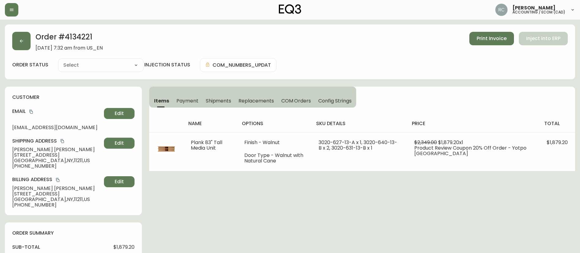
type input "Fully Shipped"
select select "FULLY_SHIPPED"
click at [26, 149] on span "[PERSON_NAME]" at bounding box center [56, 150] width 89 height 6
drag, startPoint x: 26, startPoint y: 149, endPoint x: 510, endPoint y: 102, distance: 486.0
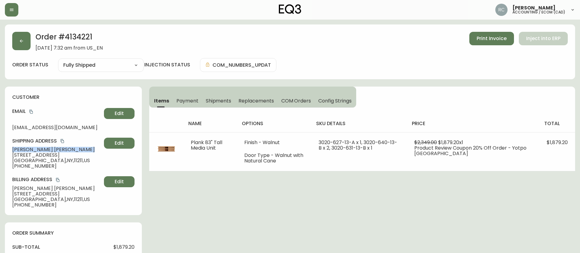
click at [27, 149] on span "[PERSON_NAME]" at bounding box center [56, 150] width 89 height 6
copy span "[PERSON_NAME]"
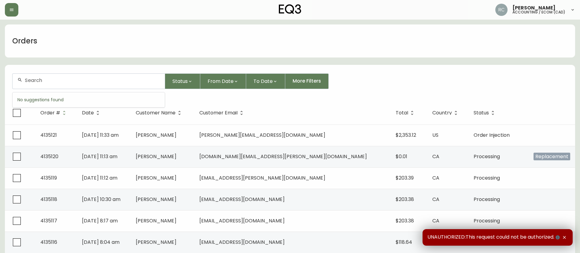
click at [126, 81] on input "text" at bounding box center [92, 80] width 135 height 6
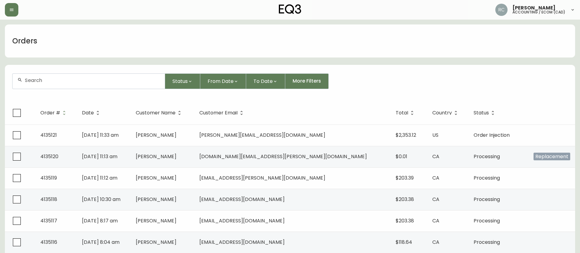
drag, startPoint x: 69, startPoint y: 76, endPoint x: 83, endPoint y: 76, distance: 13.5
click at [69, 76] on div at bounding box center [89, 81] width 152 height 15
paste input "4133127"
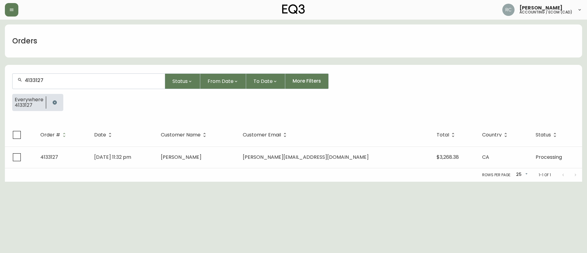
type input "4133127"
drag, startPoint x: 160, startPoint y: 155, endPoint x: 129, endPoint y: 53, distance: 106.4
click at [93, 157] on tr "4133127 [DATE] 11:32 pm [PERSON_NAME] [PERSON_NAME][EMAIL_ADDRESS][DOMAIN_NAME]…" at bounding box center [293, 156] width 577 height 21
copy tr "[DATE] 11:32 pm"
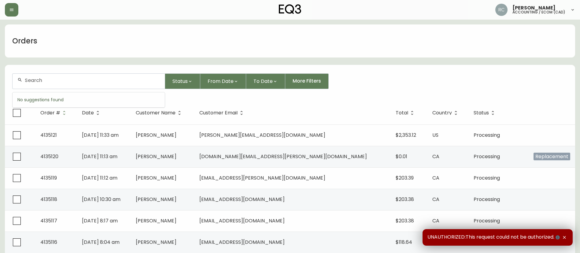
click at [129, 78] on input "text" at bounding box center [92, 80] width 135 height 6
paste input "4134857"
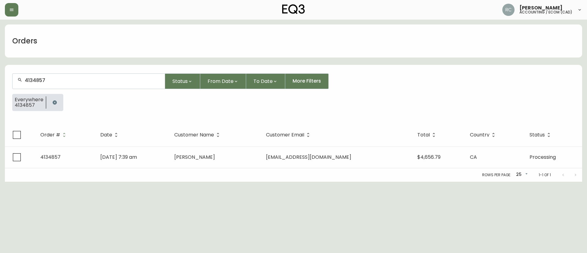
type input "4134857"
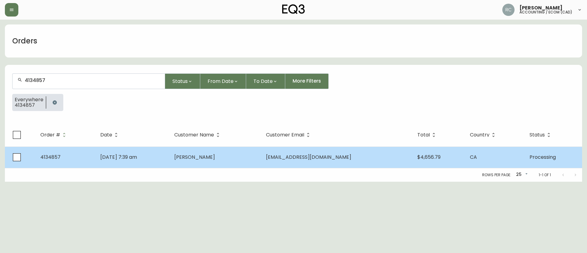
click at [241, 152] on td "brian rosborough" at bounding box center [215, 156] width 92 height 21
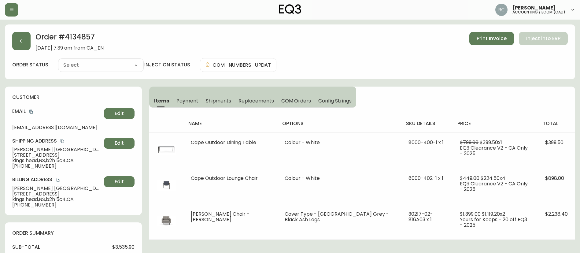
type input "Processing"
select select "PROCESSING"
click at [37, 150] on span "brian rosborough" at bounding box center [56, 150] width 89 height 6
click at [115, 139] on button "Edit" at bounding box center [119, 143] width 31 height 11
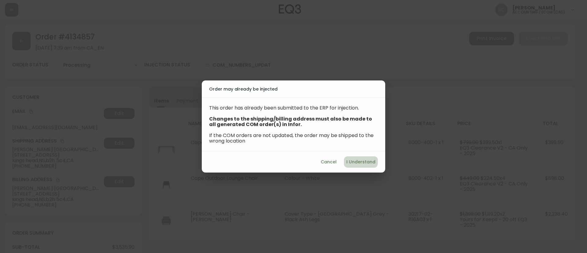
click at [353, 159] on span "I Understand" at bounding box center [360, 162] width 29 height 8
select select "NS"
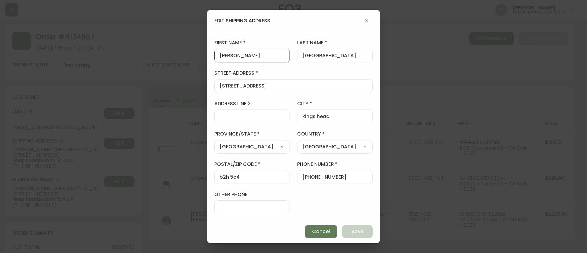
click at [262, 53] on input "brian" at bounding box center [252, 56] width 65 height 6
type input "Brian"
type input "Rosborough"
click at [360, 230] on span "Save" at bounding box center [357, 231] width 12 height 7
type input "brian"
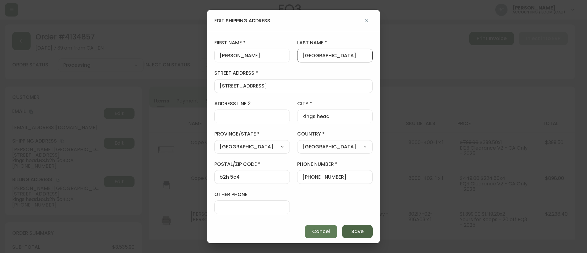
type input "rosborough"
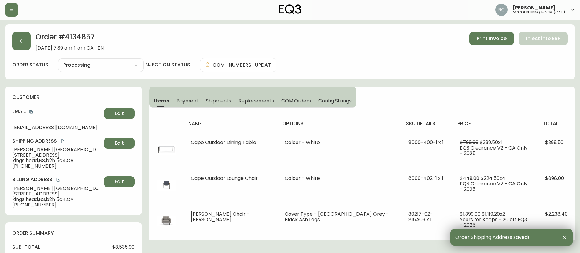
click at [29, 151] on span "Brian Rosborough" at bounding box center [56, 150] width 89 height 6
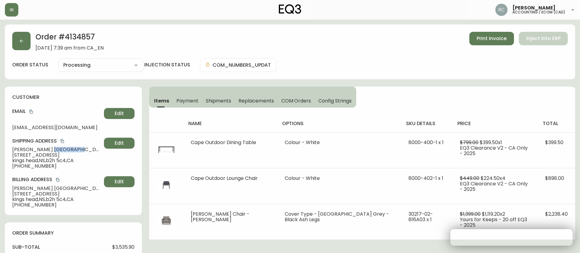
click at [29, 151] on span "Brian Rosborough" at bounding box center [56, 150] width 89 height 6
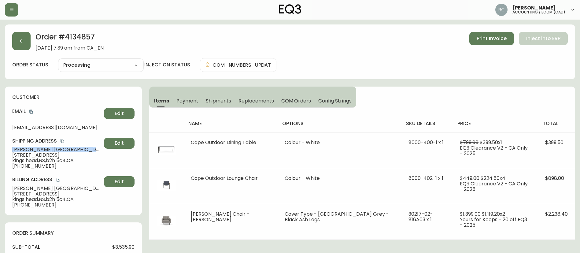
copy span "Brian Rosborough"
click at [76, 37] on h2 "Order # 4134857" at bounding box center [69, 38] width 68 height 13
copy h2 "4134857"
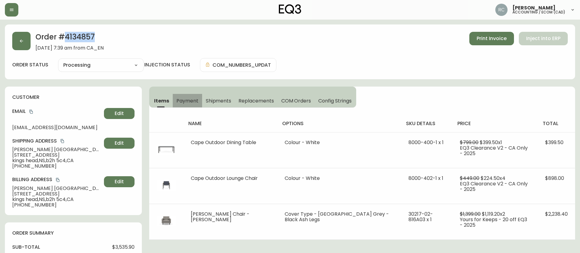
click at [181, 96] on button "Payment" at bounding box center [187, 100] width 29 height 13
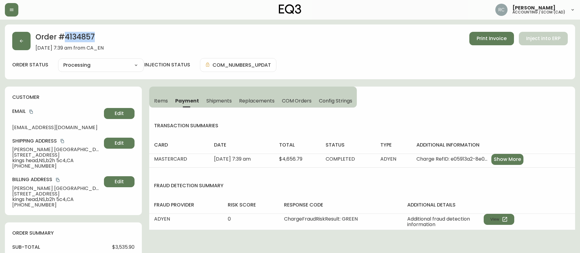
click at [293, 97] on button "COM Orders" at bounding box center [296, 100] width 37 height 13
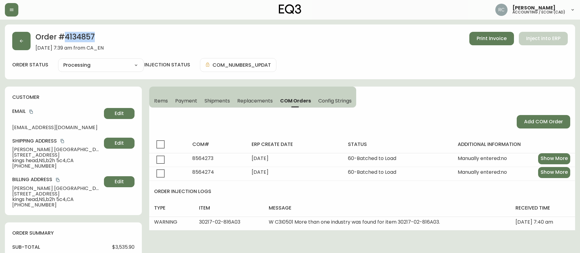
click at [157, 98] on span "Items" at bounding box center [161, 101] width 14 height 6
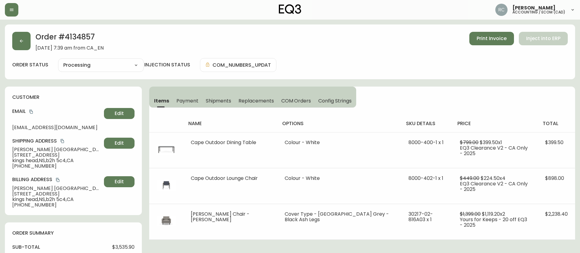
click at [295, 46] on div "Order # 4134857 August 26, 2025 at 7:39 am from CA_EN Print Invoice Inject into…" at bounding box center [290, 41] width 556 height 19
click at [291, 96] on button "COM Orders" at bounding box center [296, 100] width 37 height 13
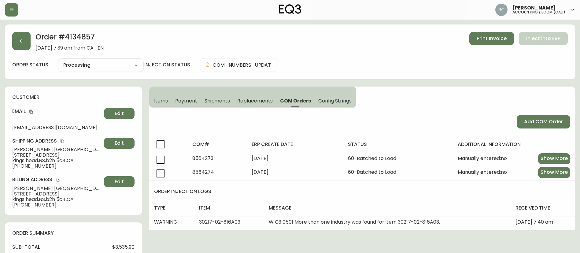
drag, startPoint x: 188, startPoint y: 104, endPoint x: 196, endPoint y: 102, distance: 8.2
click at [188, 104] on button "Payment" at bounding box center [186, 100] width 29 height 13
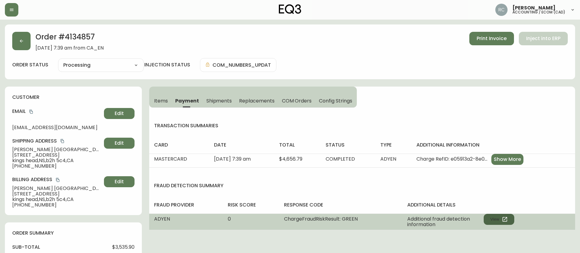
click at [493, 218] on button "View" at bounding box center [499, 219] width 31 height 11
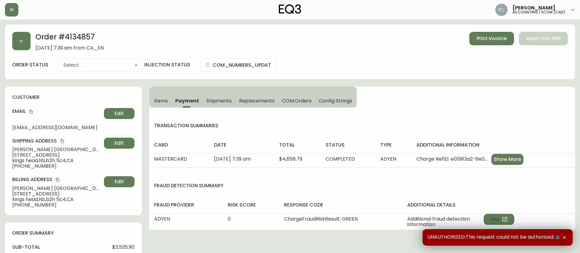
type input "Processing"
select select "PROCESSING"
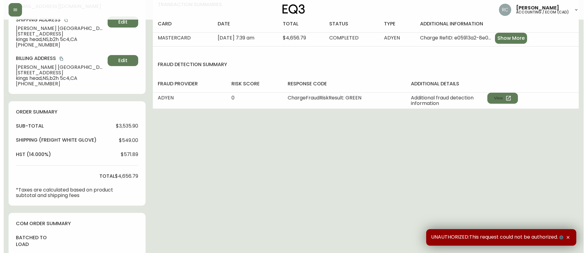
scroll to position [341, 0]
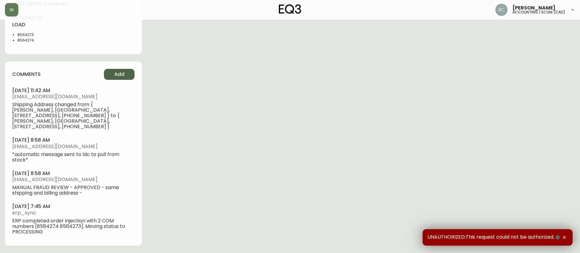
click at [118, 74] on span "Add" at bounding box center [119, 74] width 10 height 7
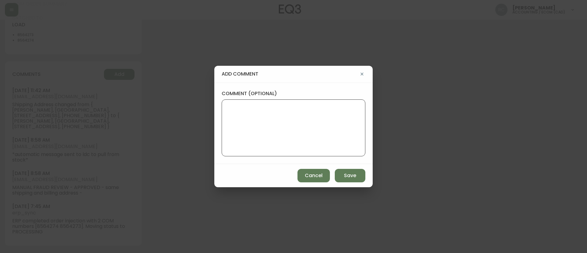
click at [282, 112] on textarea "comment (optional)" at bounding box center [293, 127] width 133 height 49
paste textarea "Based on Adyen's global transaction data Authorization rate of IP address Last …"
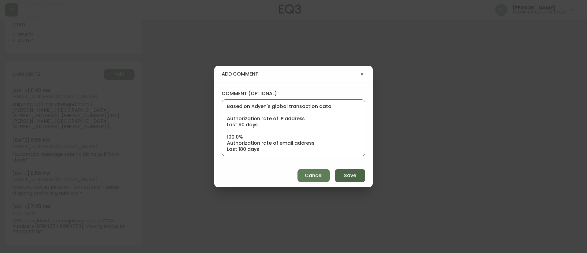
scroll to position [43, 0]
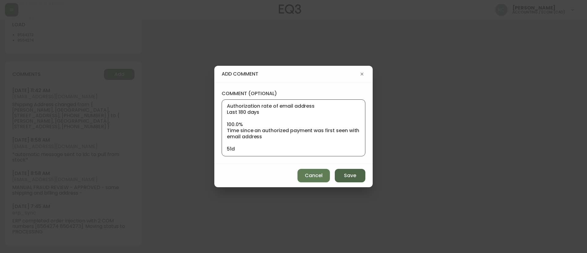
type textarea "Based on Adyen's global transaction data Authorization rate of IP address Last …"
click at [348, 175] on span "Save" at bounding box center [350, 175] width 12 height 7
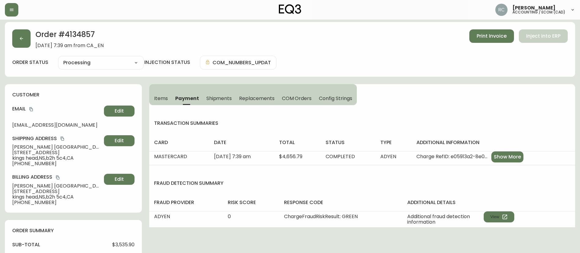
scroll to position [0, 0]
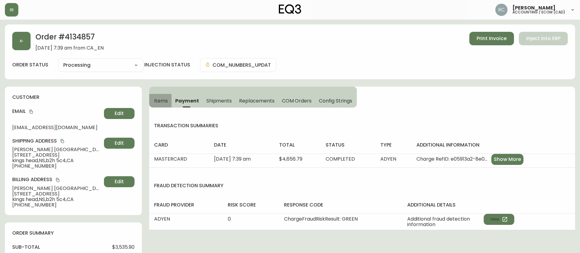
click at [162, 98] on span "Items" at bounding box center [161, 101] width 14 height 6
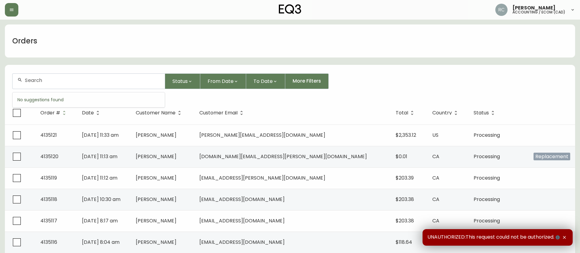
click at [50, 79] on input "text" at bounding box center [92, 80] width 135 height 6
paste input "365779674"
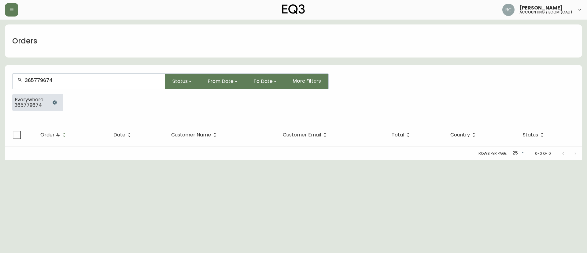
type input "365779674"
click at [54, 103] on icon "button" at bounding box center [54, 102] width 5 height 5
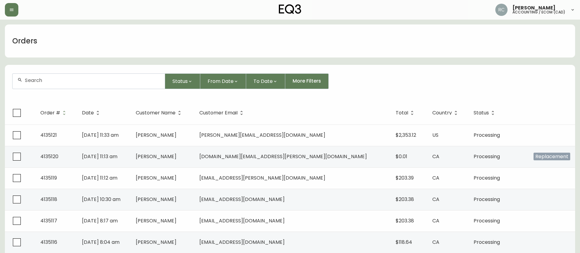
click at [80, 74] on div at bounding box center [89, 81] width 152 height 15
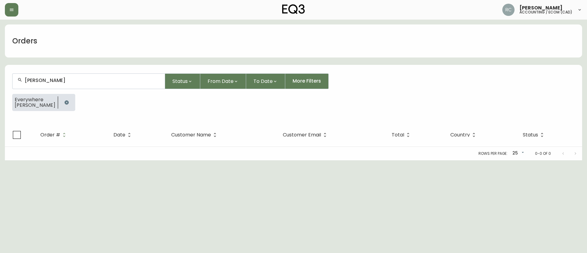
type input "jack reed"
click at [64, 104] on icon "button" at bounding box center [66, 102] width 5 height 5
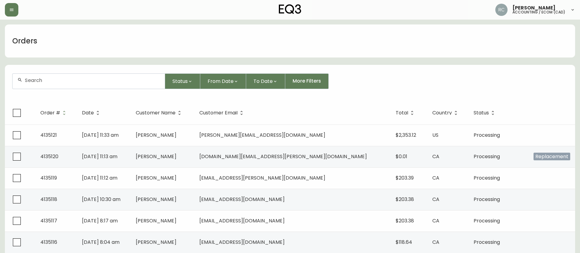
click at [121, 81] on input "text" at bounding box center [92, 80] width 135 height 6
paste input "4133929I"
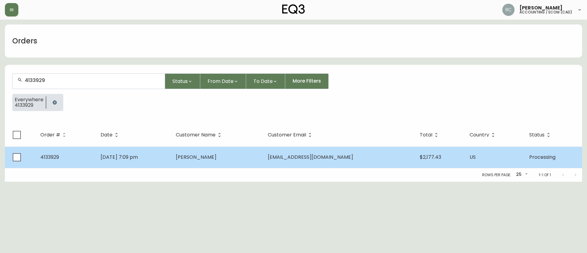
type input "4133929"
click at [138, 158] on span "[DATE] 7:09 pm" at bounding box center [119, 156] width 37 height 7
click at [137, 151] on td "[DATE] 7:09 pm" at bounding box center [133, 156] width 75 height 21
click at [171, 162] on td "Jul 02 2025, 7:09 pm" at bounding box center [133, 156] width 75 height 21
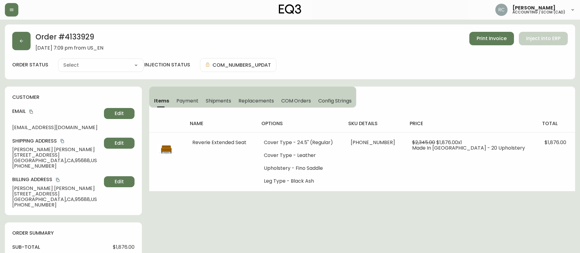
type input "Processing"
select select "PROCESSING"
click at [79, 39] on h2 "Order # 4133929" at bounding box center [69, 38] width 68 height 13
copy h2 "4133929"
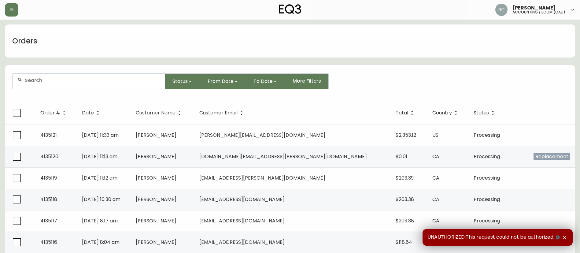
click at [131, 71] on form "Status From Date To Date More Filters" at bounding box center [290, 83] width 570 height 35
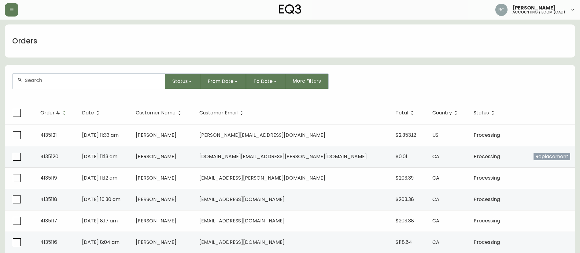
click at [132, 82] on input "text" at bounding box center [92, 80] width 135 height 6
paste input "4133929"
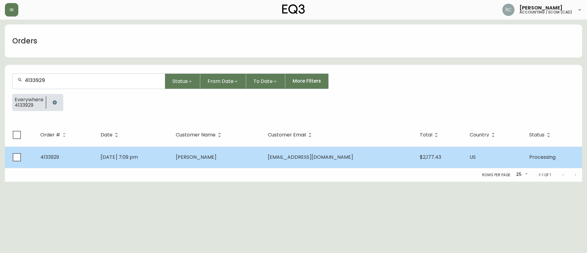
type input "4133929"
click at [263, 160] on td "Daniel Havel" at bounding box center [217, 156] width 92 height 21
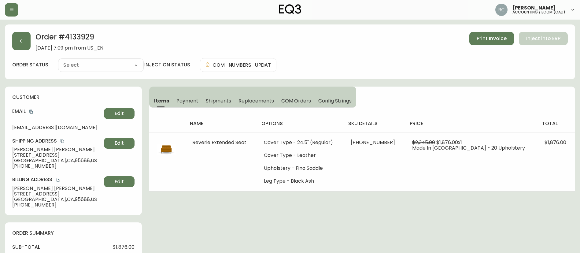
type input "Processing"
select select "PROCESSING"
click at [26, 148] on span "Daniel Havel" at bounding box center [56, 150] width 89 height 6
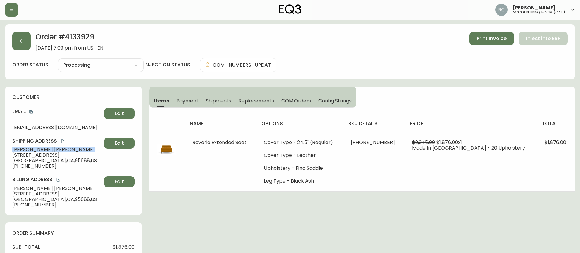
copy span "Daniel Havel"
click at [81, 35] on h2 "Order # 4133929" at bounding box center [69, 38] width 68 height 13
copy h2 "4133929"
click at [83, 33] on h2 "Order # 4133929" at bounding box center [69, 38] width 68 height 13
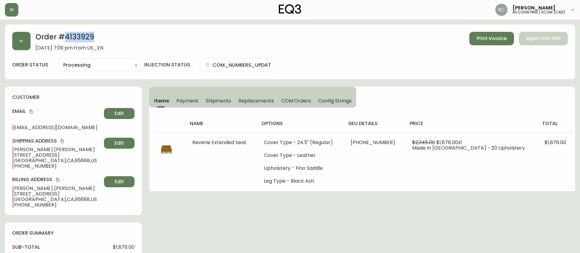
click at [83, 33] on h2 "Order # 4133929" at bounding box center [69, 38] width 68 height 13
drag, startPoint x: 36, startPoint y: 50, endPoint x: 64, endPoint y: 49, distance: 28.1
click at [64, 49] on span "July 2, 2025 at 7:09 pm from US_EN" at bounding box center [69, 48] width 68 height 6
copy span "July 2, 2025"
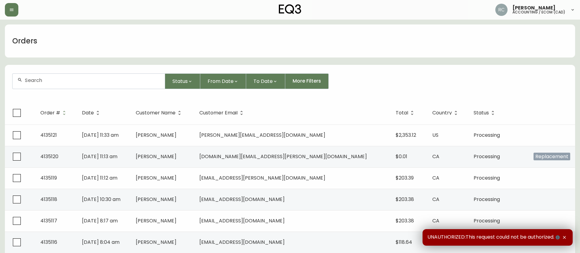
drag, startPoint x: 55, startPoint y: 73, endPoint x: 68, endPoint y: 76, distance: 12.8
click at [54, 76] on form "Status From Date To Date More Filters" at bounding box center [290, 83] width 570 height 35
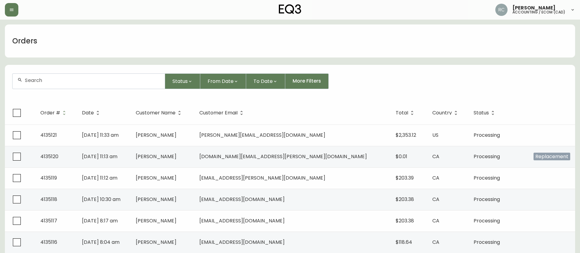
click at [71, 77] on div at bounding box center [89, 81] width 152 height 15
paste input "4134950"
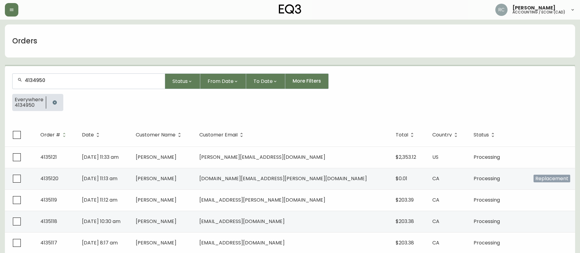
type input "4134950"
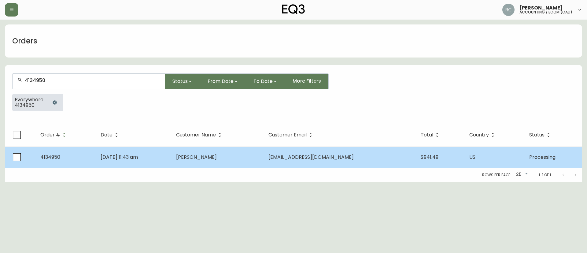
click at [254, 155] on td "[PERSON_NAME]" at bounding box center [217, 156] width 92 height 21
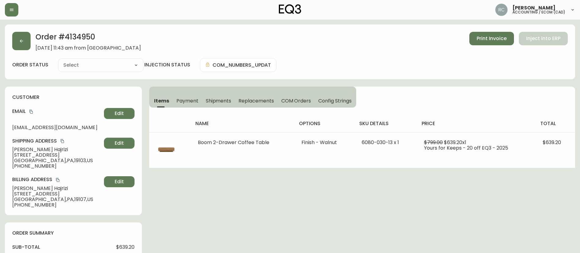
type input "Processing"
select select "PROCESSING"
click at [25, 145] on div "Shipping Address Jon Hajrizi 1909 Walnut Street, Apt 1905 Philadelphia , PA , 1…" at bounding box center [73, 153] width 122 height 31
click at [24, 149] on span "Jon Hajrizi" at bounding box center [56, 150] width 89 height 6
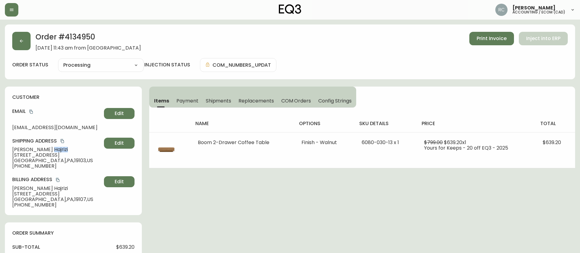
click at [24, 149] on span "Jon Hajrizi" at bounding box center [56, 150] width 89 height 6
click at [20, 148] on span "Jon Hajrizi" at bounding box center [56, 150] width 89 height 6
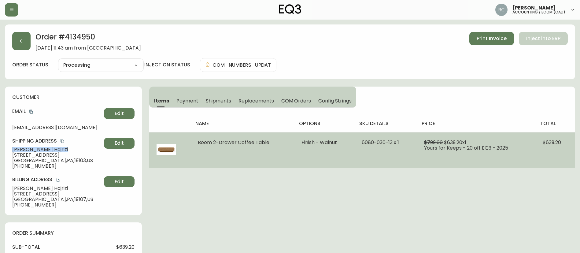
copy span "Jon Hajrizi"
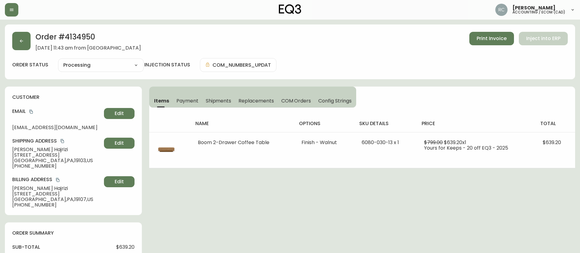
click at [79, 36] on h2 "Order # 4134950" at bounding box center [87, 38] width 105 height 13
copy h2 "4134950"
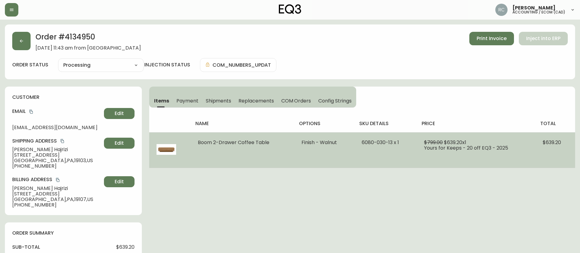
click at [458, 140] on span "$639.20 x 1" at bounding box center [455, 142] width 22 height 7
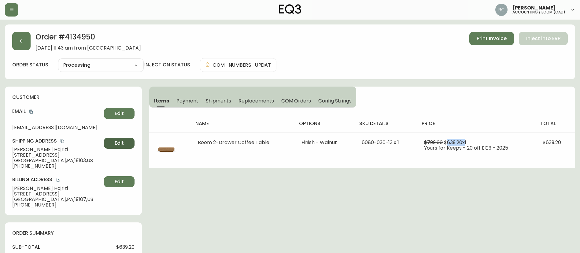
copy span "639.20"
click at [80, 36] on h2 "Order # 4134950" at bounding box center [87, 38] width 105 height 13
copy h2 "4134950"
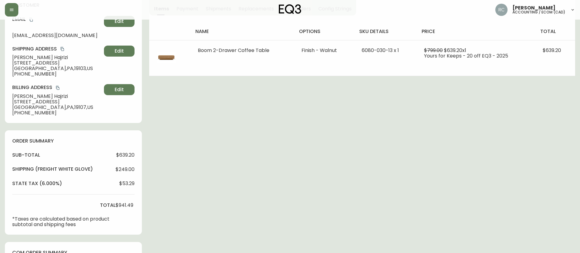
scroll to position [212, 0]
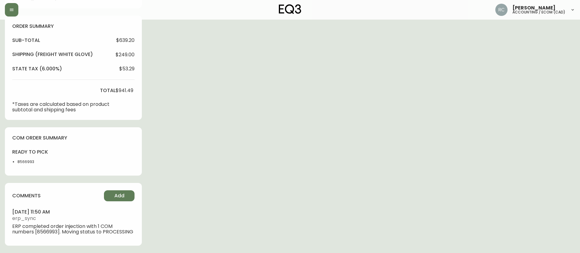
click at [19, 159] on li "8566993" at bounding box center [32, 162] width 31 height 6
copy li "8566993"
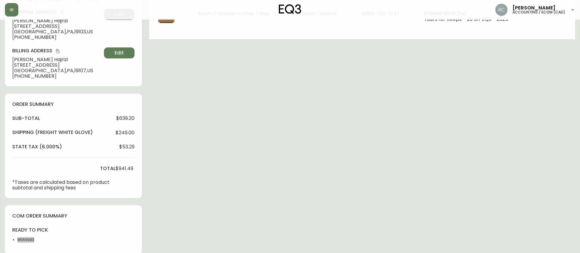
scroll to position [0, 0]
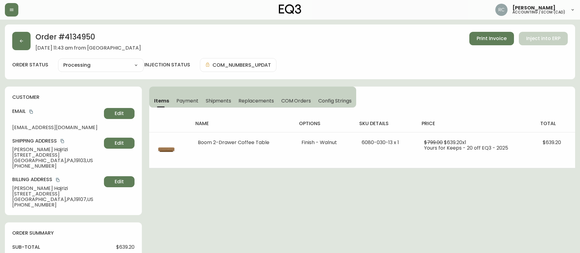
click at [70, 36] on h2 "Order # 4134950" at bounding box center [87, 38] width 105 height 13
click at [187, 106] on button "Payment" at bounding box center [187, 100] width 29 height 13
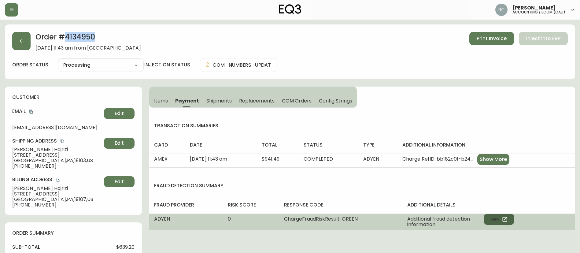
click at [489, 221] on button "View" at bounding box center [499, 219] width 31 height 11
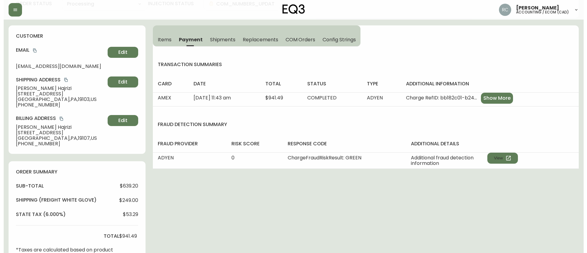
scroll to position [212, 0]
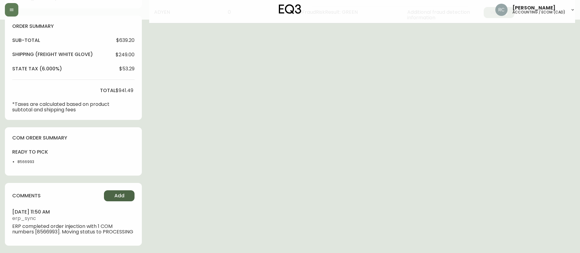
click at [112, 190] on button "Add" at bounding box center [119, 195] width 31 height 11
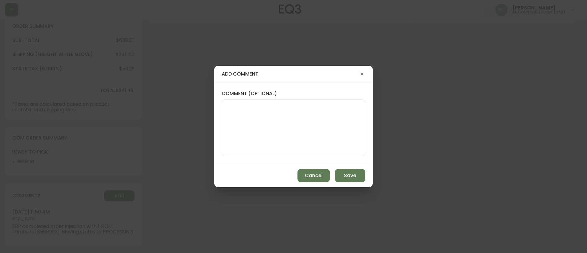
click at [320, 137] on textarea "comment (optional)" at bounding box center [293, 127] width 133 height 49
paste textarea "WHITE GLOVE CANCELLATION SUBTOTAL: $100.00 TOTAL: $106.00 TICKET# 826803 ECOM: …"
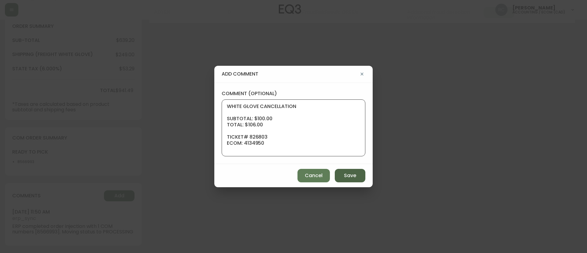
scroll to position [67, 0]
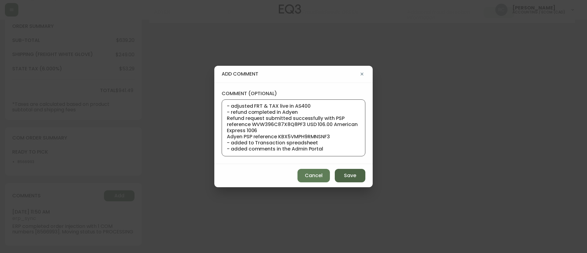
type textarea "WHITE GLOVE CANCELLATION SUBTOTAL: $100.00 TOTAL: $106.00 TICKET# 826803 ECOM: …"
click at [347, 178] on span "Save" at bounding box center [350, 175] width 12 height 7
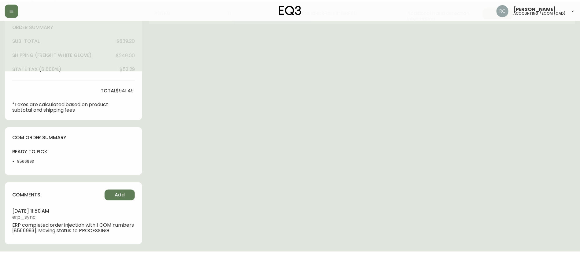
scroll to position [207, 0]
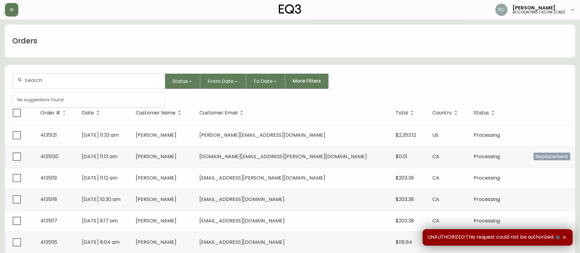
click at [52, 79] on input "text" at bounding box center [92, 80] width 135 height 6
paste input "4134950"
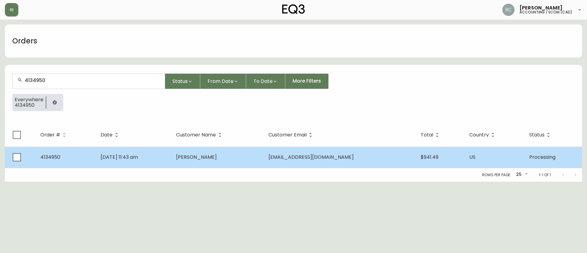
type input "4134950"
click at [171, 151] on td "[DATE] 11:43 am" at bounding box center [134, 156] width 76 height 21
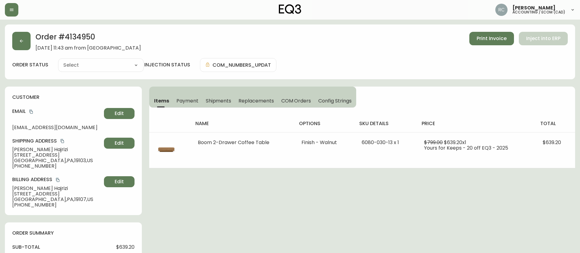
type input "Processing"
select select "PROCESSING"
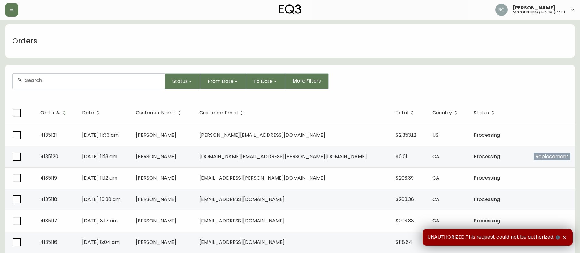
click at [88, 77] on div at bounding box center [89, 81] width 152 height 15
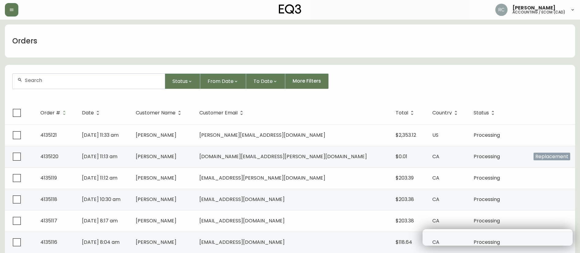
paste input "4133614"
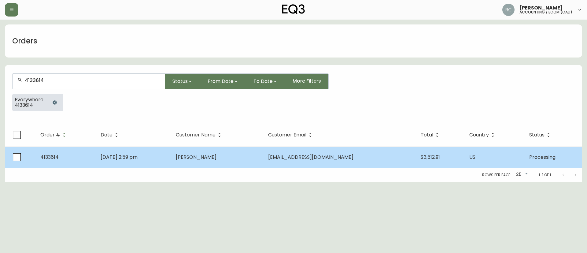
type input "4133614"
click at [138, 156] on span "[DATE] 2:59 pm" at bounding box center [119, 156] width 37 height 7
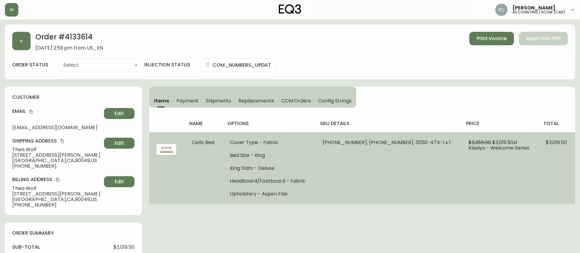
type input "Processing"
select select "PROCESSING"
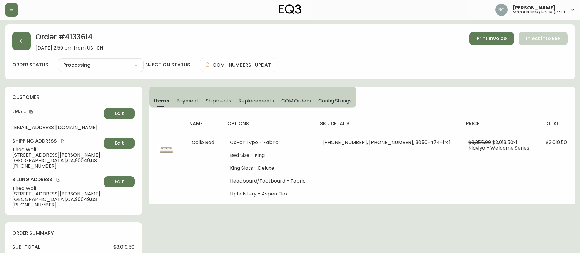
click at [27, 151] on span "[PERSON_NAME]" at bounding box center [56, 150] width 89 height 6
copy span "[PERSON_NAME]"
click at [74, 34] on h2 "Order # 4133614" at bounding box center [69, 38] width 68 height 13
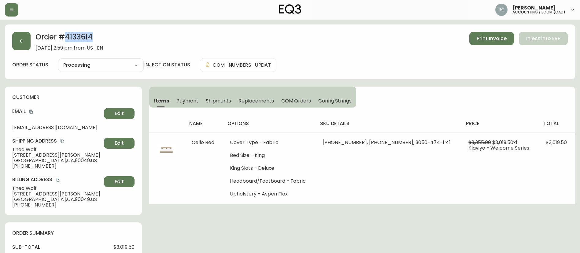
click at [74, 34] on h2 "Order # 4133614" at bounding box center [69, 38] width 68 height 13
copy h2 "4133614"
click at [20, 147] on span "Thea Wolf" at bounding box center [56, 150] width 89 height 6
click at [21, 147] on span "Thea Wolf" at bounding box center [56, 150] width 89 height 6
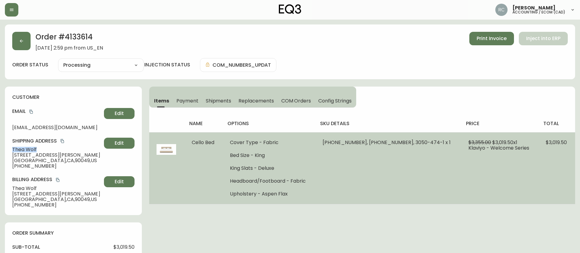
copy span "Thea Wolf"
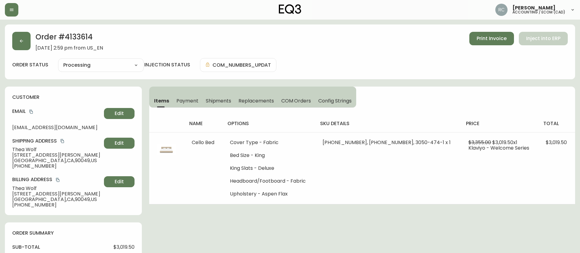
click at [66, 35] on h2 "Order # 4133614" at bounding box center [69, 38] width 68 height 13
copy h2 "4133614"
click at [37, 46] on span "June 9, 2025 at 2:59 pm from US_EN" at bounding box center [69, 48] width 68 height 6
drag, startPoint x: 36, startPoint y: 48, endPoint x: 66, endPoint y: 44, distance: 29.9
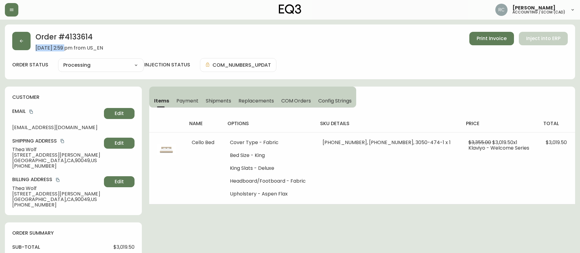
click at [66, 45] on span "June 9, 2025 at 2:59 pm from US_EN" at bounding box center [69, 48] width 68 height 6
copy span "June 9, 2025"
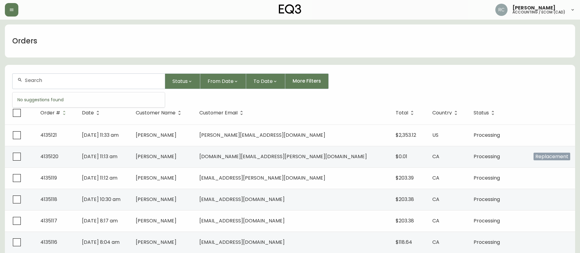
click at [104, 81] on input "text" at bounding box center [92, 80] width 135 height 6
paste input "4133066"
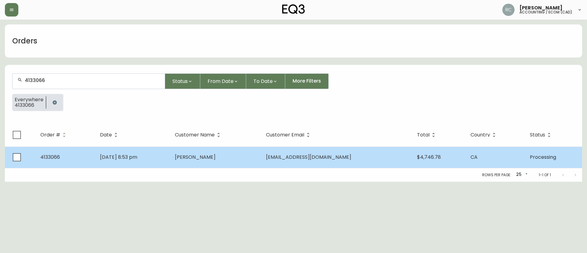
type input "4133066"
click at [115, 157] on span "[DATE] 8:53 pm" at bounding box center [118, 156] width 37 height 7
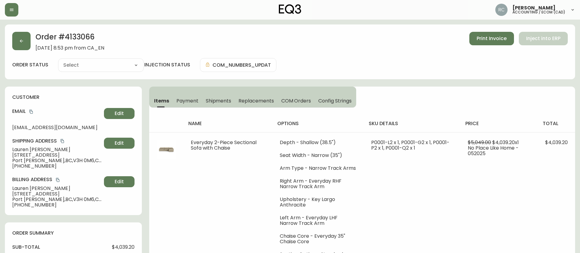
type input "Processing"
select select "PROCESSING"
click at [36, 50] on span "[DATE] 8:53 pm from CA_EN" at bounding box center [69, 48] width 69 height 6
drag, startPoint x: 33, startPoint y: 48, endPoint x: 103, endPoint y: 51, distance: 69.5
click at [34, 48] on div "Order # 4133066 [DATE] 8:53 pm from CA_EN Print Invoice Inject into ERP" at bounding box center [290, 41] width 556 height 19
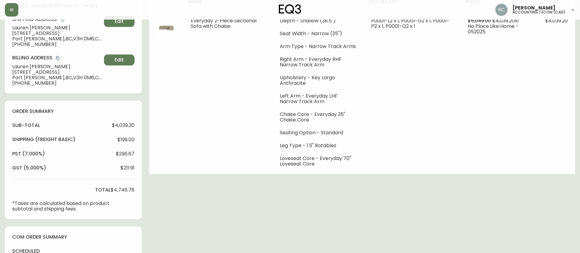
scroll to position [153, 0]
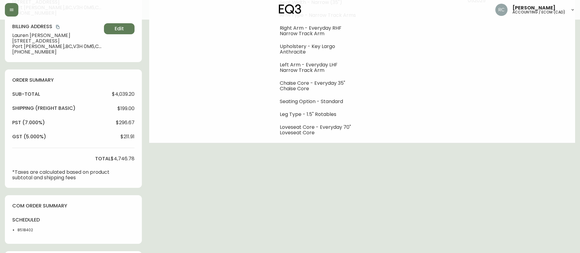
click at [18, 231] on li "8518402" at bounding box center [32, 230] width 31 height 6
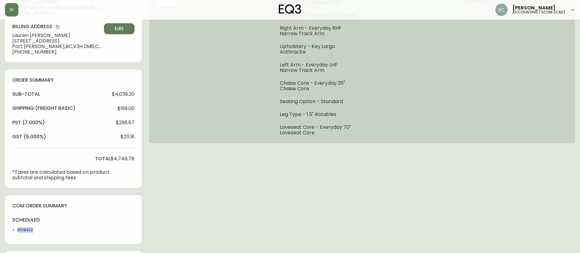
copy li "8518402"
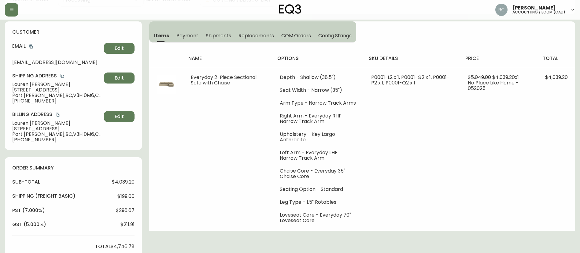
scroll to position [0, 0]
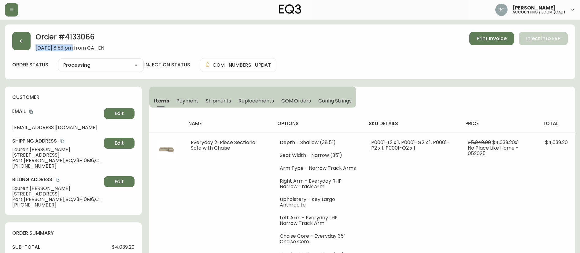
drag, startPoint x: 33, startPoint y: 47, endPoint x: 69, endPoint y: 47, distance: 35.5
click at [69, 47] on div "Order # 4133066 May 18, 2025 at 8:53 pm from CA_EN Print Invoice Inject into ERP" at bounding box center [290, 41] width 556 height 19
copy span "May 18, 2025 a"
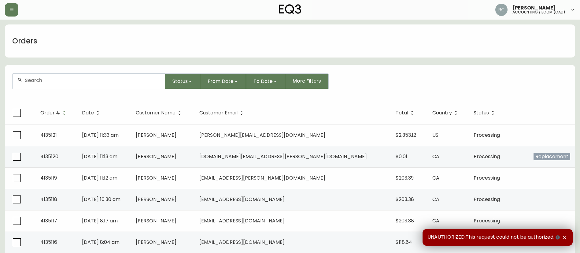
drag, startPoint x: 78, startPoint y: 84, endPoint x: 83, endPoint y: 84, distance: 4.9
click at [77, 84] on div at bounding box center [89, 81] width 152 height 15
paste input "4133202"
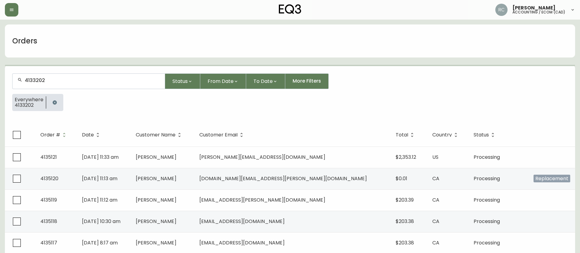
type input "4133202"
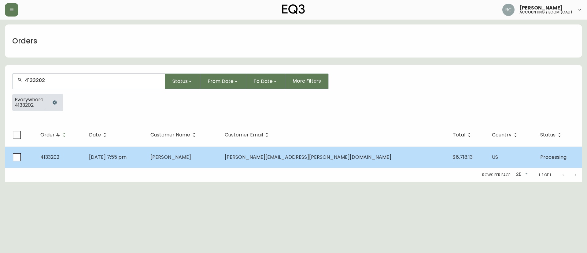
click at [347, 156] on span "emily.e.monaghan@gmail.com" at bounding box center [308, 156] width 167 height 7
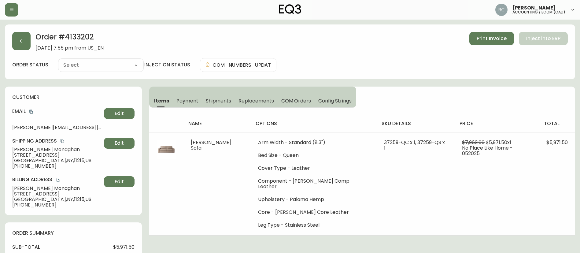
type input "Processing"
select select "PROCESSING"
click at [28, 145] on div "Shipping Address Emily Monaghan 200 Prospect Park West, 1L Brooklyn , NY , 1121…" at bounding box center [73, 153] width 122 height 31
click at [26, 147] on span "Emily Monaghan" at bounding box center [56, 150] width 89 height 6
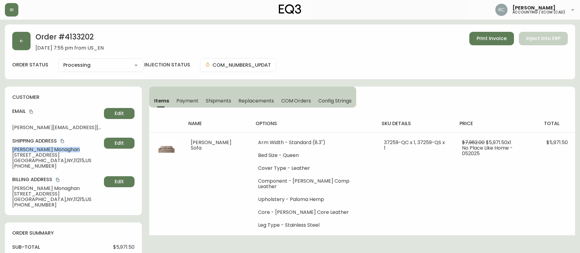
click at [26, 147] on span "Emily Monaghan" at bounding box center [56, 150] width 89 height 6
copy span "Emily Monaghan"
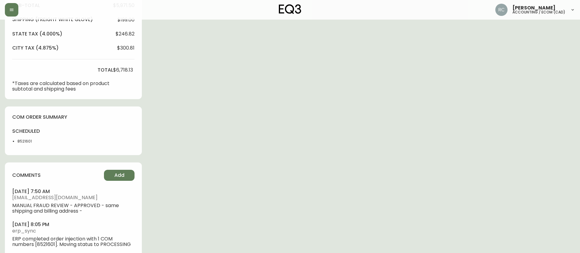
scroll to position [254, 0]
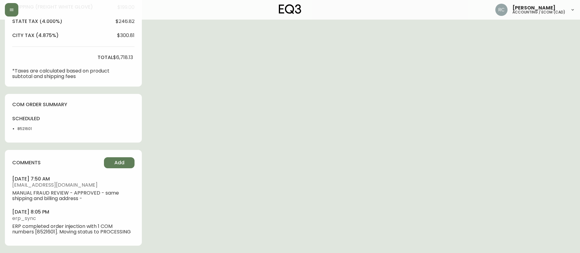
click at [28, 128] on li "8521601" at bounding box center [32, 129] width 31 height 6
copy li "8521601"
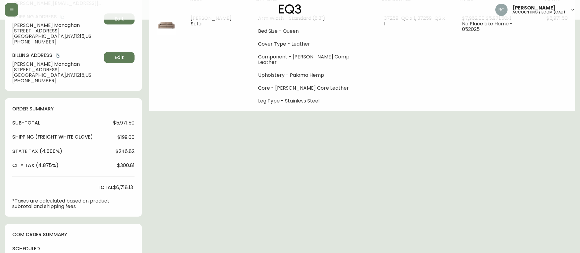
scroll to position [0, 0]
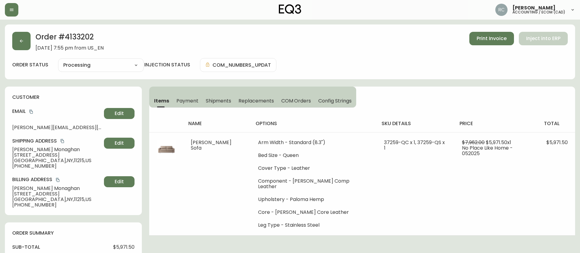
click at [81, 37] on h2 "Order # 4133202" at bounding box center [69, 38] width 68 height 13
copy h2 "4133202"
drag, startPoint x: 36, startPoint y: 49, endPoint x: 67, endPoint y: 45, distance: 30.8
click at [67, 45] on span "May 22, 2025 at 7:55 pm from US_EN" at bounding box center [69, 48] width 68 height 6
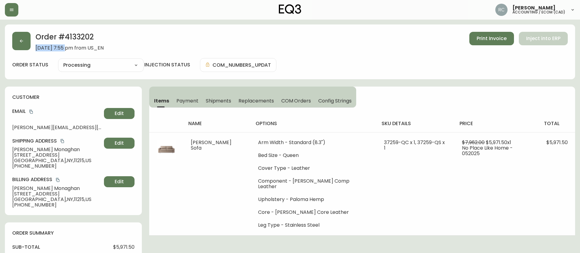
copy span "May 22, 2025"
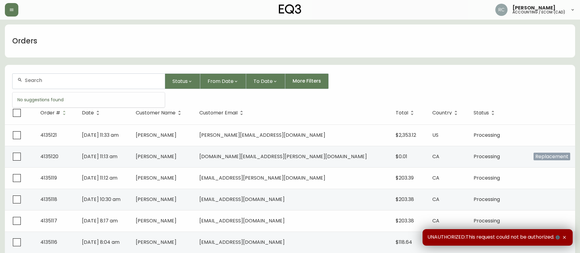
click at [117, 79] on input "text" at bounding box center [92, 80] width 135 height 6
paste input "4132112"
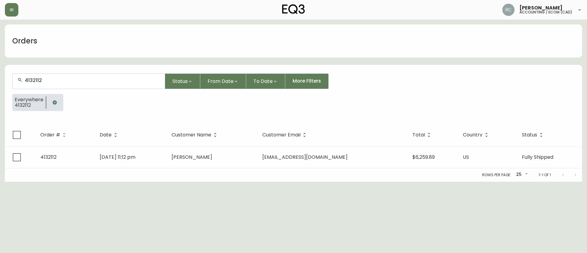
scroll to position [0, 0]
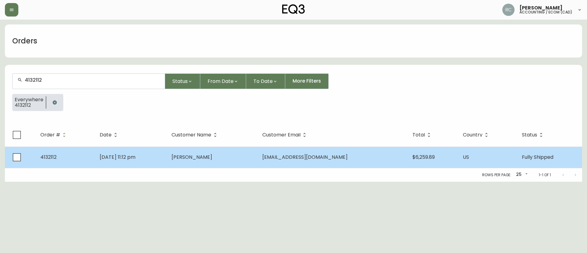
type input "4132112"
click at [165, 151] on td "Mar 30 2025, 11:12 pm" at bounding box center [131, 156] width 72 height 21
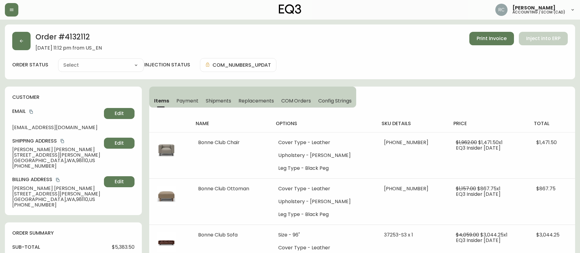
type input "Fully Shipped"
select select "FULLY_SHIPPED"
click at [30, 148] on span "Kimberley Miller" at bounding box center [56, 150] width 89 height 6
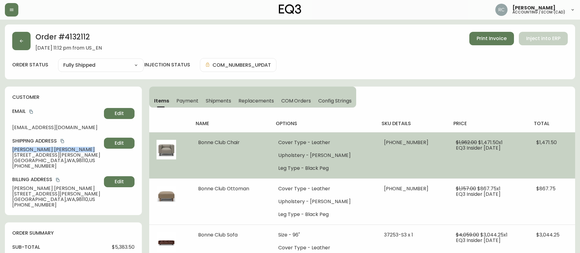
copy span "Kimberley Miller"
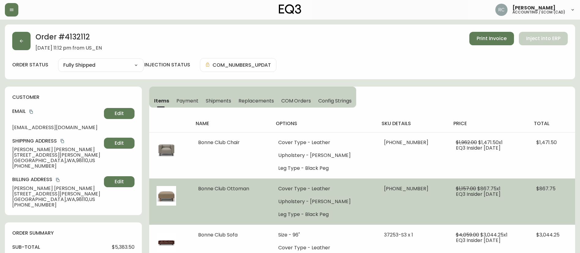
click at [211, 189] on span "Bonne Club Ottoman" at bounding box center [223, 188] width 51 height 7
copy span "Bonne Club Ottoman"
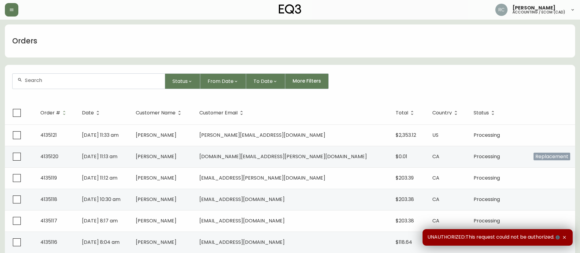
click at [98, 81] on input "text" at bounding box center [92, 80] width 135 height 6
paste input "4134835"
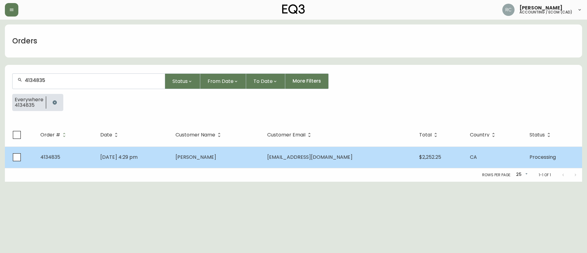
type input "4134835"
click at [216, 158] on span "Erika Nakatsui" at bounding box center [196, 156] width 41 height 7
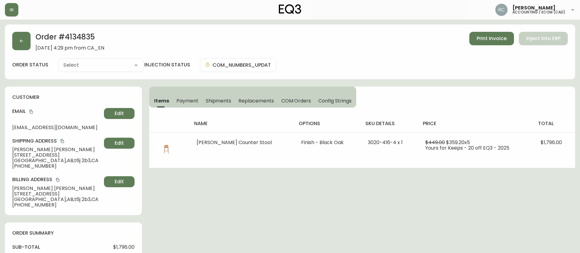
type input "Processing"
select select "PROCESSING"
drag, startPoint x: 345, startPoint y: 143, endPoint x: 283, endPoint y: 7, distance: 149.8
click at [376, 144] on td "3020-416-4 x 1" at bounding box center [389, 150] width 58 height 36
copy span "3020-416-"
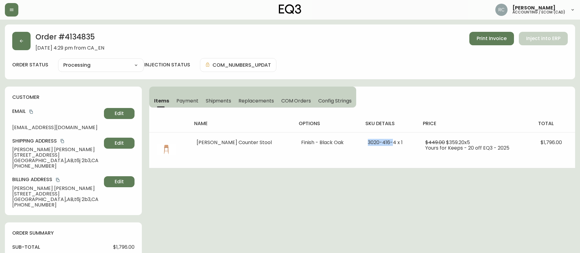
click at [294, 94] on button "COM Orders" at bounding box center [296, 100] width 37 height 13
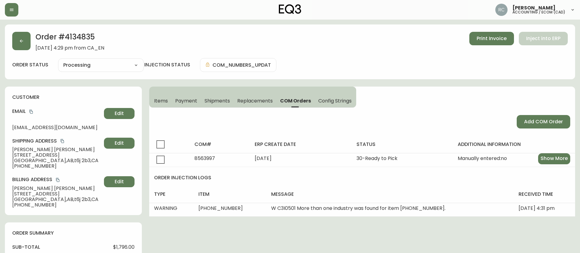
click at [155, 99] on span "Items" at bounding box center [161, 101] width 14 height 6
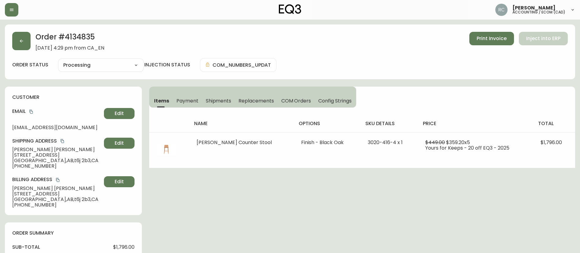
click at [87, 37] on h2 "Order # 4134835" at bounding box center [69, 38] width 69 height 13
copy h2 "4134835"
click at [35, 150] on span "Erika Nakatsui" at bounding box center [56, 150] width 89 height 6
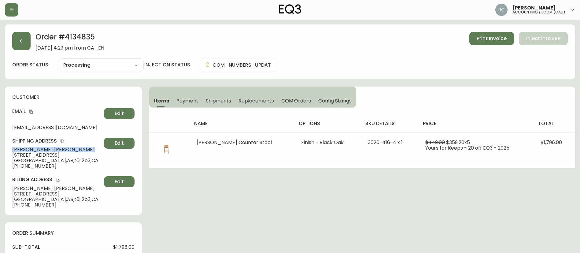
click at [35, 150] on span "Erika Nakatsui" at bounding box center [56, 150] width 89 height 6
copy span "Erika Nakatsui"
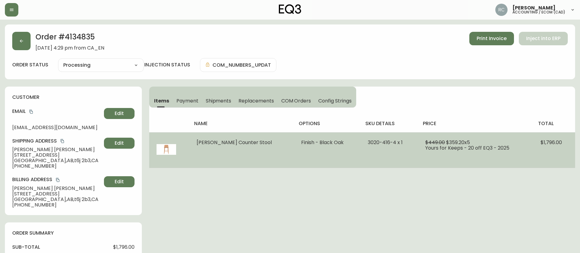
click at [227, 141] on span "Tami Counter Stool" at bounding box center [234, 142] width 75 height 7
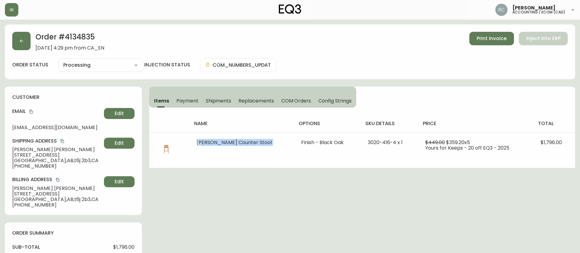
copy span "Tami Counter Stool"
click at [20, 150] on span "Erika Nakatsui" at bounding box center [56, 150] width 89 height 6
copy span "Erika"
click at [34, 110] on button "copy" at bounding box center [31, 112] width 6 height 6
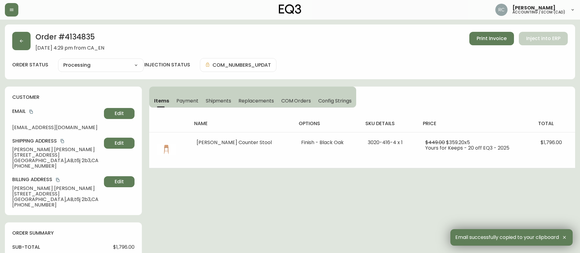
click at [86, 35] on h2 "Order # 4134835" at bounding box center [69, 38] width 69 height 13
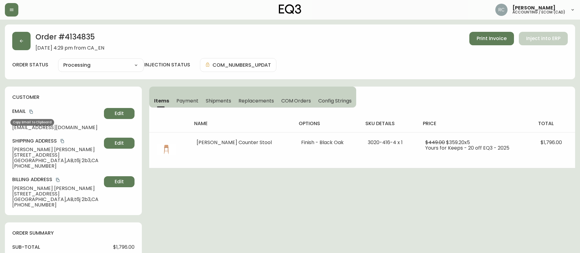
drag, startPoint x: 32, startPoint y: 111, endPoint x: 228, endPoint y: 110, distance: 195.7
click at [37, 110] on h4 "Email" at bounding box center [56, 111] width 89 height 7
click at [37, 147] on span "Erika Nakatsui" at bounding box center [56, 150] width 89 height 6
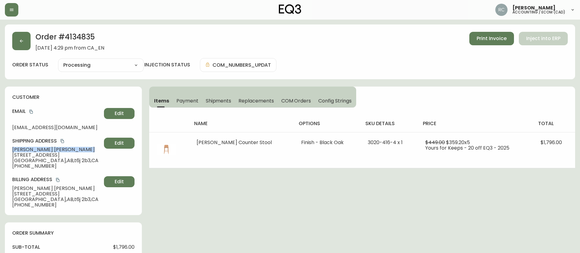
copy span "Erika Nakatsui"
click at [28, 168] on span "+17802322841" at bounding box center [56, 166] width 89 height 6
copy div "+17802322841 Edit"
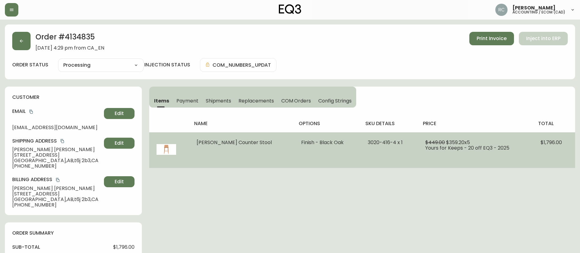
click at [361, 138] on td "3020-416-4 x 1" at bounding box center [389, 150] width 58 height 36
click at [368, 141] on span "3020-416-4 x 1" at bounding box center [385, 142] width 35 height 7
copy span "3020-416-4 x 1"
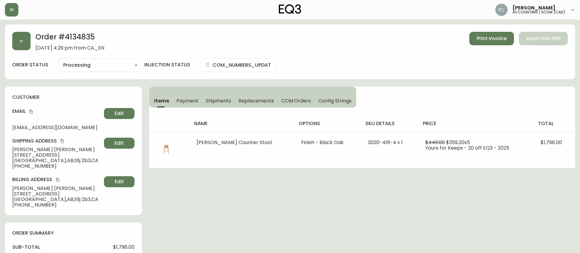
click at [80, 38] on h2 "Order # 4134835" at bounding box center [69, 38] width 69 height 13
copy h2 "4134835"
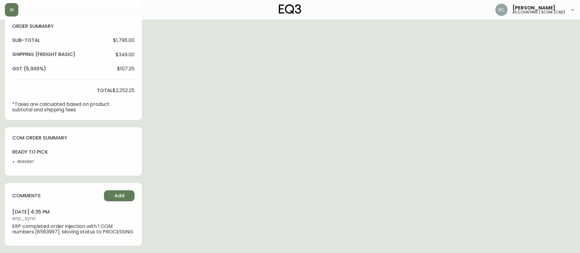
click at [28, 153] on div "ready to pick 8563997" at bounding box center [30, 159] width 36 height 20
copy li "8563997"
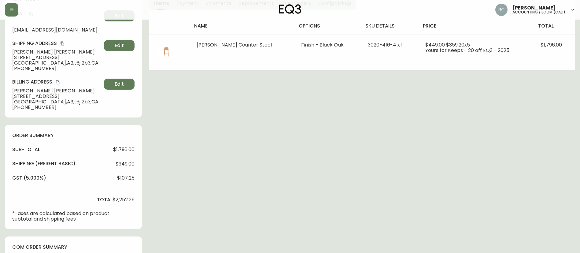
scroll to position [0, 0]
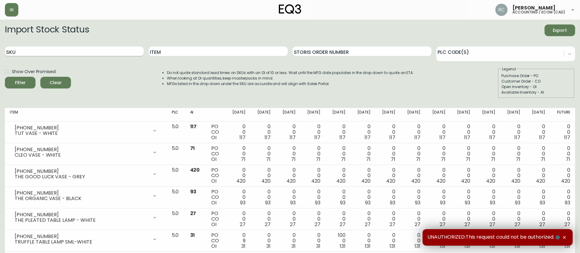
click at [79, 55] on input "SKU" at bounding box center [74, 51] width 139 height 10
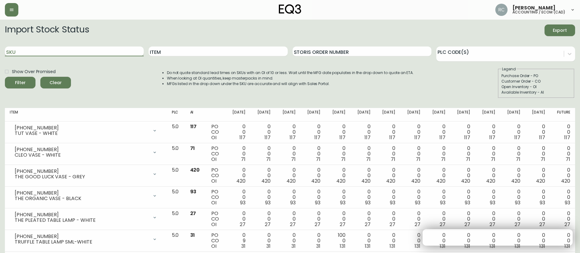
paste input "3020-416-"
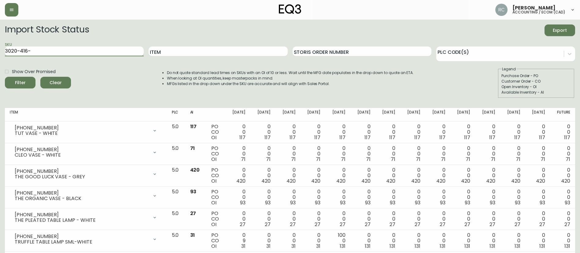
click at [5, 77] on button "Filter" at bounding box center [20, 83] width 31 height 12
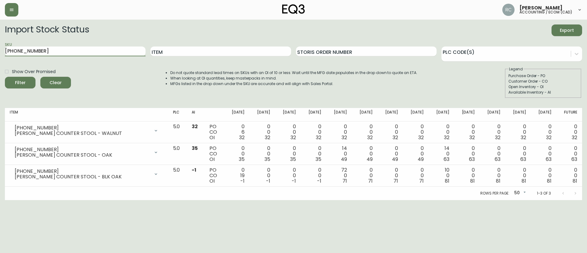
type input "[PHONE_NUMBER]"
click at [5, 77] on button "Filter" at bounding box center [20, 83] width 31 height 12
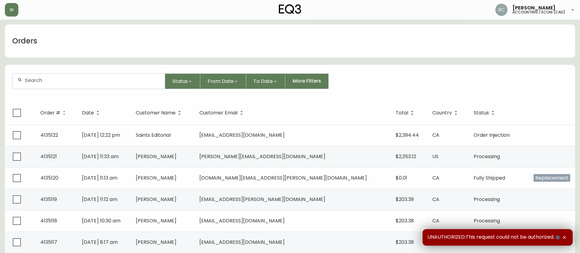
click at [120, 71] on form "Status From Date To Date More Filters" at bounding box center [290, 83] width 570 height 35
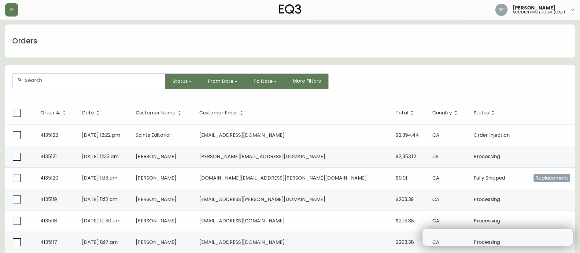
click at [117, 77] on input "text" at bounding box center [92, 80] width 135 height 6
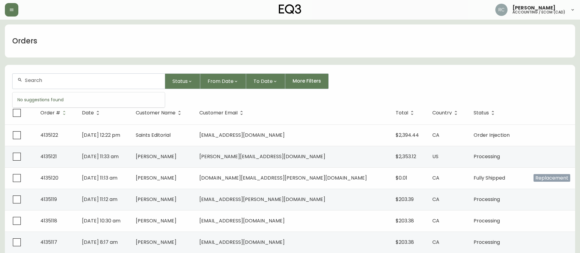
paste input "4133066"
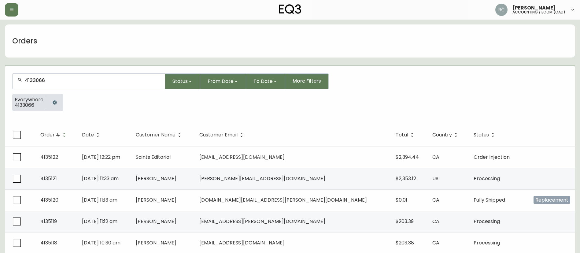
type input "4133066"
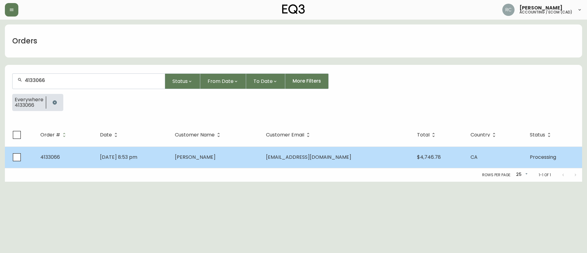
click at [164, 154] on td "[DATE] 8:53 pm" at bounding box center [132, 156] width 75 height 21
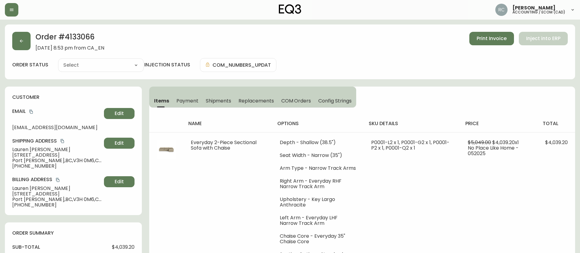
type input "Processing"
select select "PROCESSING"
click at [25, 150] on span "[PERSON_NAME]" at bounding box center [56, 150] width 89 height 6
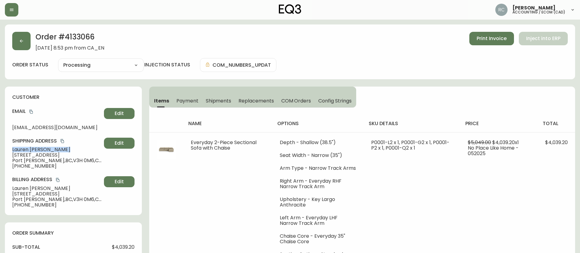
copy span "[PERSON_NAME]"
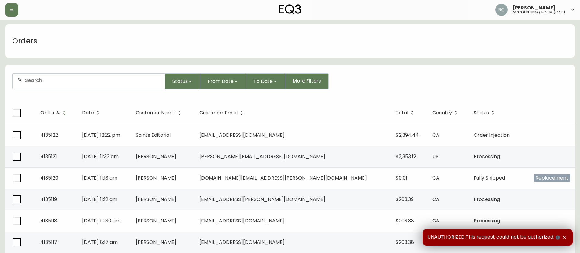
click at [84, 83] on div at bounding box center [89, 81] width 152 height 15
paste input "4134216"
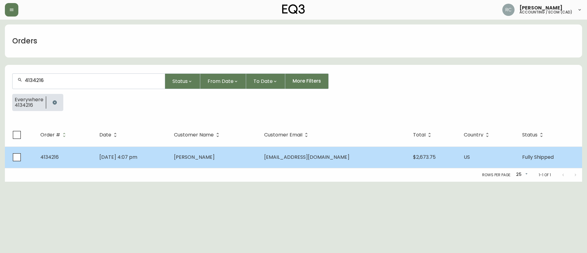
type input "4134216"
click at [161, 166] on td "[DATE] 4:07 pm" at bounding box center [131, 156] width 75 height 21
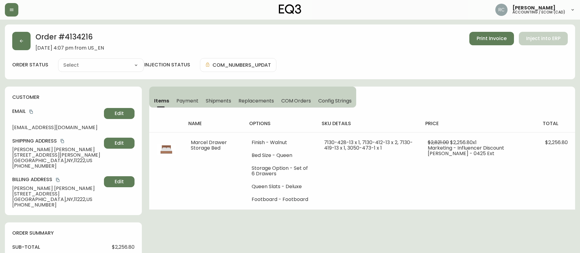
type input "Fully Shipped"
select select "FULLY_SHIPPED"
click at [21, 150] on span "[PERSON_NAME]" at bounding box center [56, 150] width 89 height 6
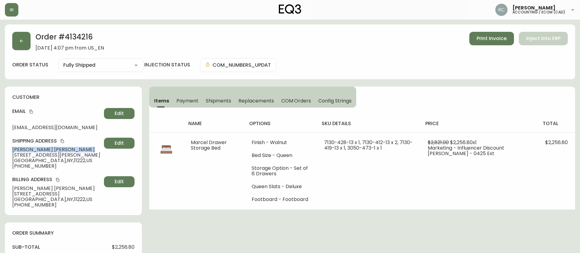
copy span "[PERSON_NAME]"
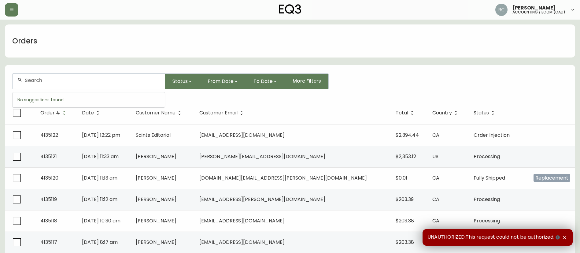
click at [80, 82] on input "text" at bounding box center [92, 80] width 135 height 6
paste input "4133890"
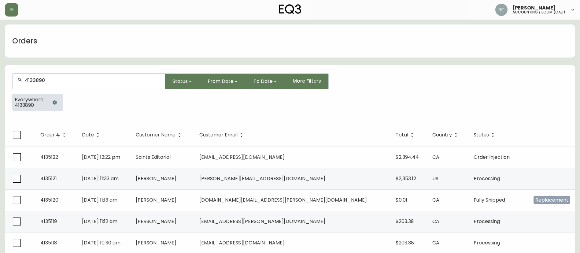
type input "4133890"
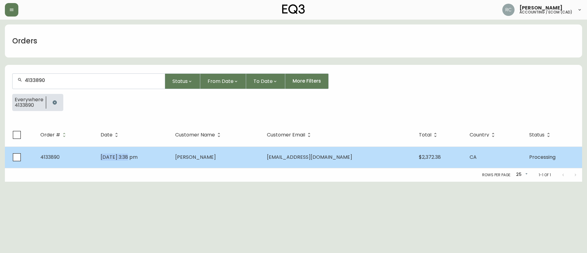
drag, startPoint x: 90, startPoint y: 155, endPoint x: 126, endPoint y: 158, distance: 36.5
click at [126, 158] on tr "4133890 [DATE] 3:38 pm [PERSON_NAME] [EMAIL_ADDRESS][DOMAIN_NAME] $2,372.38 CA …" at bounding box center [293, 156] width 577 height 21
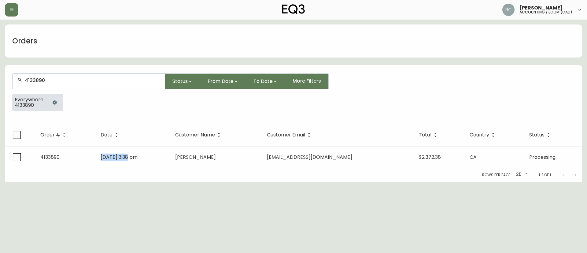
copy tr "[DATE]"
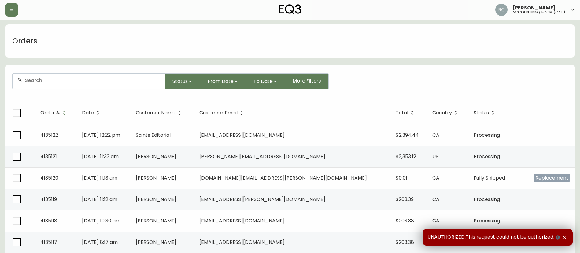
click at [112, 84] on div at bounding box center [89, 81] width 152 height 15
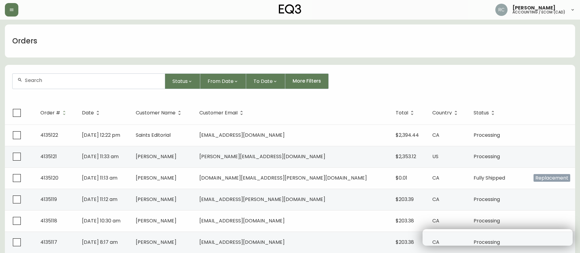
paste input "4134501"
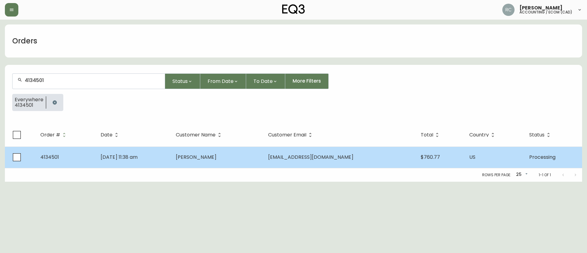
type input "4134501"
click at [171, 158] on td "Aug 04 2025, 11:38 am" at bounding box center [133, 156] width 75 height 21
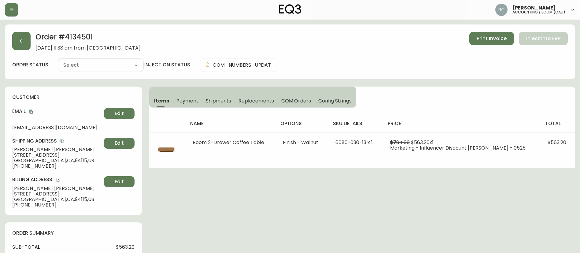
type input "Processing"
select select "PROCESSING"
click at [23, 152] on span "Nate Gonzalez" at bounding box center [56, 150] width 89 height 6
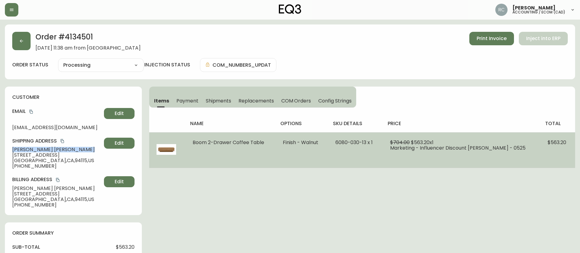
drag, startPoint x: 23, startPoint y: 152, endPoint x: 214, endPoint y: 134, distance: 192.2
click at [23, 152] on span "Nate Gonzalez" at bounding box center [56, 150] width 89 height 6
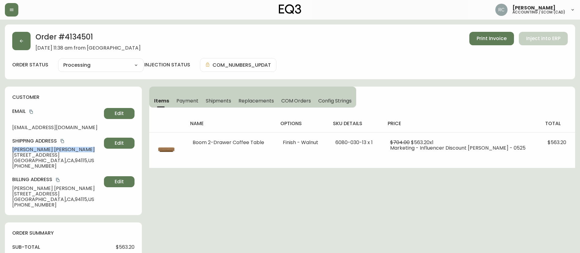
copy span "Nate Gonzalez"
click at [84, 31] on div "Order # 4134501 August 4, 2025 at 11:38 am from US_EN Print Invoice Inject into…" at bounding box center [290, 51] width 570 height 55
click at [298, 100] on span "COM Orders" at bounding box center [296, 101] width 30 height 6
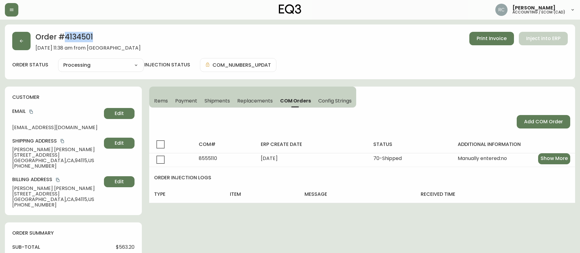
click at [156, 98] on span "Items" at bounding box center [161, 101] width 14 height 6
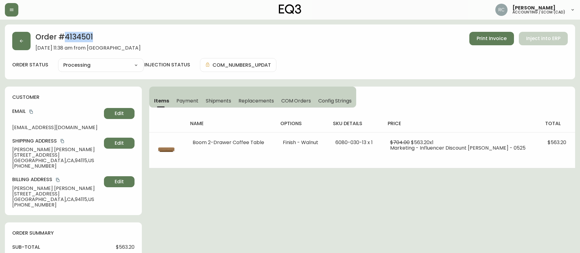
click at [86, 37] on h2 "Order # 4134501" at bounding box center [87, 38] width 105 height 13
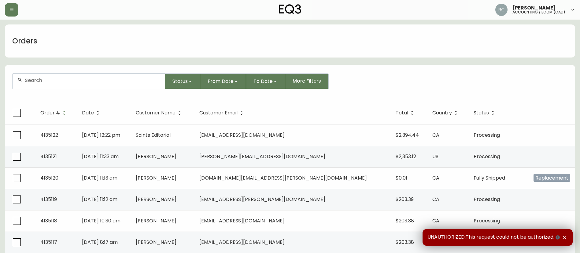
click at [97, 83] on div at bounding box center [89, 81] width 152 height 15
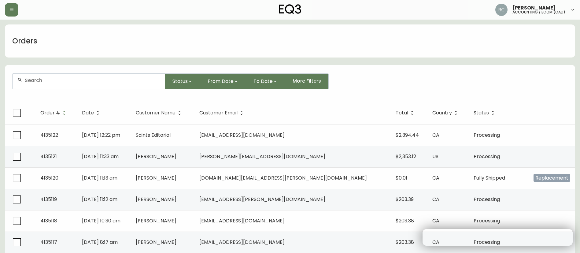
paste input "4134743"
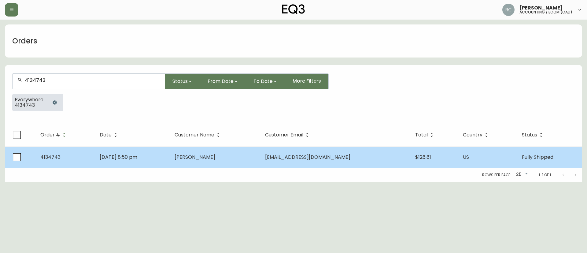
type input "4134743"
click at [170, 157] on td "[DATE] 8:50 pm" at bounding box center [132, 156] width 75 height 21
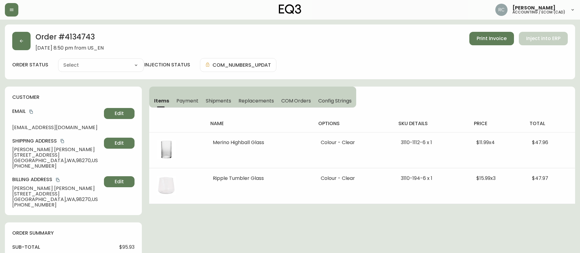
type input "Fully Shipped"
select select "FULLY_SHIPPED"
click at [22, 149] on span "[PERSON_NAME]" at bounding box center [56, 150] width 89 height 6
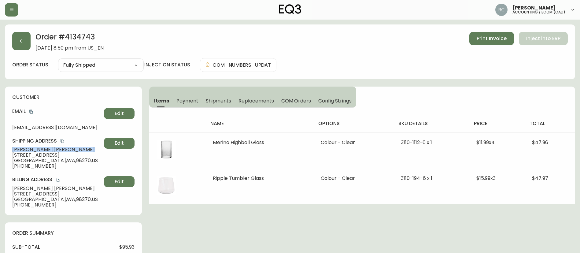
copy span "[PERSON_NAME]"
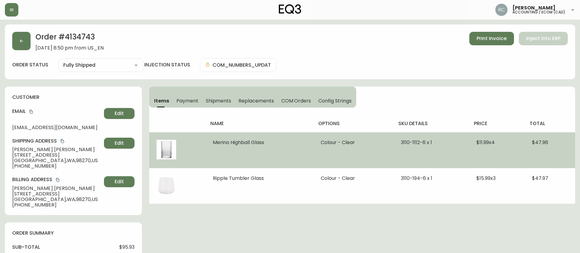
click at [254, 139] on span "Merino Highball Glass" at bounding box center [238, 142] width 51 height 7
copy span "Merino Highball Glass"
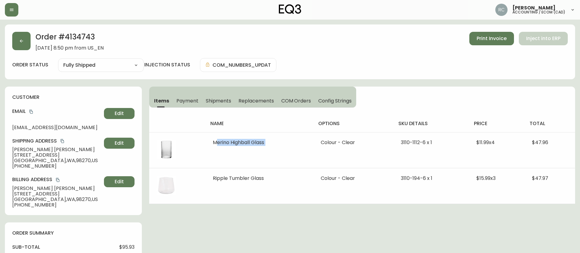
drag, startPoint x: 257, startPoint y: 102, endPoint x: 286, endPoint y: 105, distance: 29.5
click at [257, 102] on span "Replacements" at bounding box center [255, 101] width 35 height 6
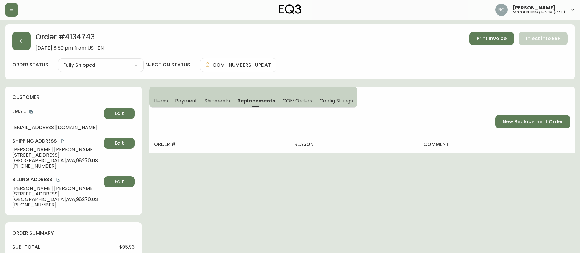
click at [158, 99] on span "Items" at bounding box center [161, 101] width 14 height 6
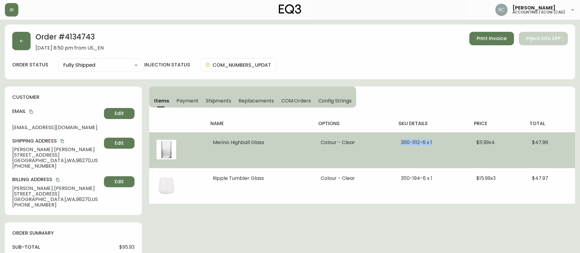
drag, startPoint x: 395, startPoint y: 141, endPoint x: 448, endPoint y: 146, distance: 53.7
click at [448, 146] on td "3110-1112-6 x 1" at bounding box center [432, 150] width 76 height 36
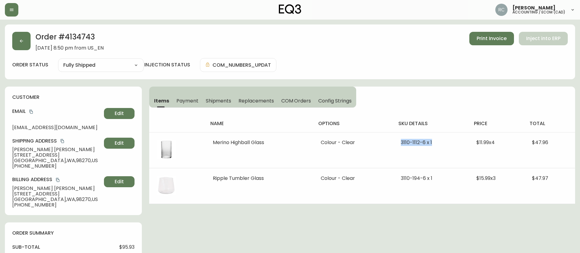
copy span "3110-1112-6 x 1"
click at [260, 102] on span "Replacements" at bounding box center [255, 101] width 35 height 6
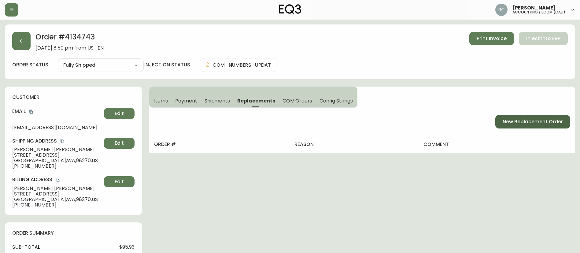
click at [533, 122] on span "New Replacement Order" at bounding box center [533, 121] width 60 height 7
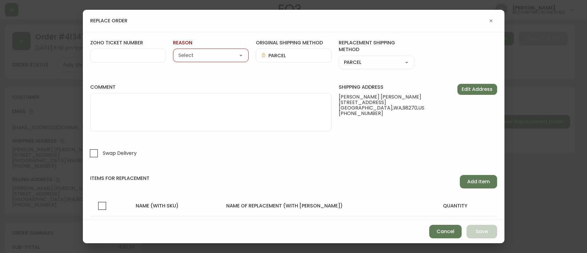
paste input "#825930"
drag, startPoint x: 114, startPoint y: 55, endPoint x: 133, endPoint y: 58, distance: 19.3
click at [114, 55] on input "#825930" at bounding box center [127, 56] width 65 height 6
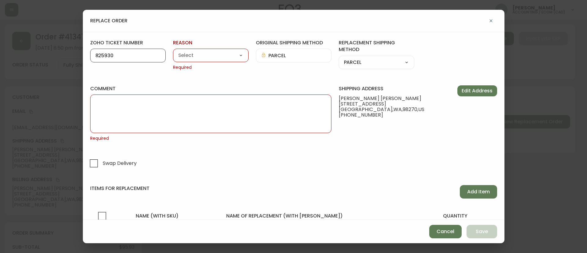
type input "825930"
click at [193, 53] on select "Customer Related Damaged in Shipping Lost in Transit or Missing Order Manufactu…" at bounding box center [211, 55] width 76 height 9
select select "Damaged in Shipping"
click at [173, 51] on select "Customer Related Damaged in Shipping Lost in Transit or Missing Order Manufactu…" at bounding box center [211, 55] width 76 height 9
type input "Damaged in Shipping"
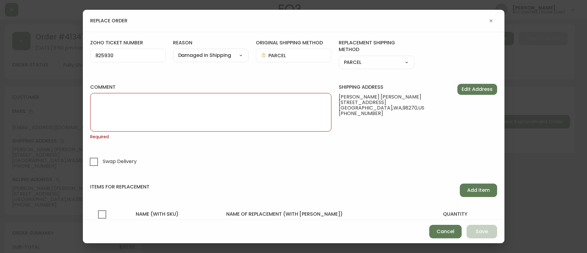
click at [234, 115] on textarea "comment" at bounding box center [210, 112] width 231 height 31
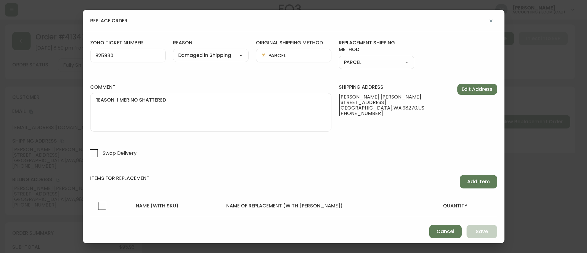
click at [142, 100] on textarea "REASON: 1 MERINO SHATTERED" at bounding box center [210, 112] width 231 height 31
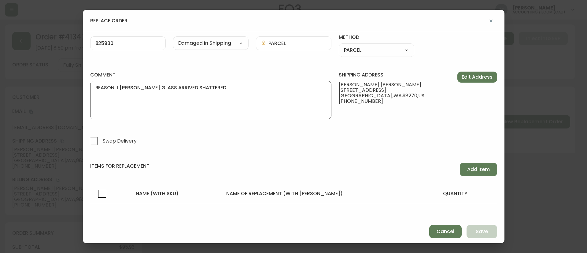
scroll to position [19, 0]
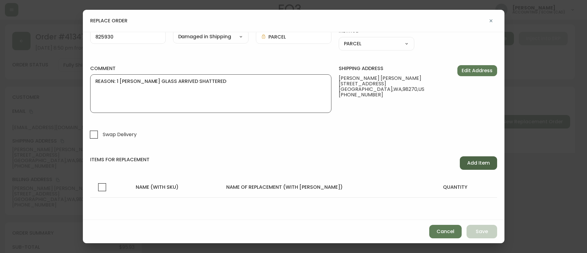
type textarea "REASON: 1 MERINO HB GLASS ARRIVED SHATTERED"
click at [471, 162] on span "Add Item" at bounding box center [478, 163] width 23 height 7
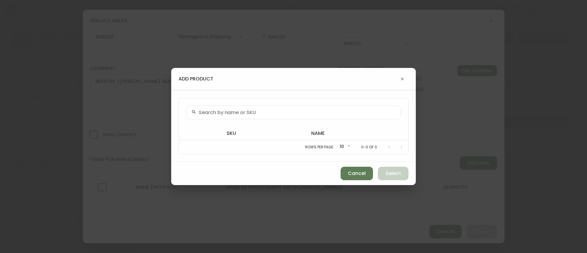
click at [276, 116] on div at bounding box center [293, 112] width 215 height 14
paste input "#825930"
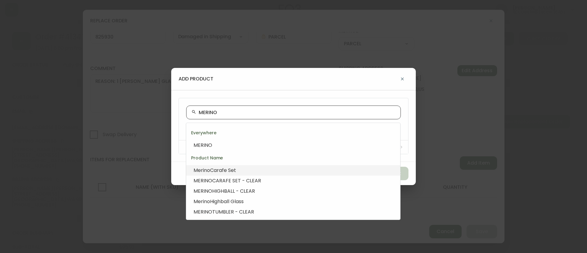
drag, startPoint x: 244, startPoint y: 148, endPoint x: 242, endPoint y: 197, distance: 49.6
click at [236, 184] on ul "Everywhere MERINO Product Name Merino Carafe Set MERINO CARAFE SET - CLEAR MERI…" at bounding box center [293, 171] width 214 height 97
click at [241, 201] on span "Highball Glass" at bounding box center [227, 201] width 34 height 7
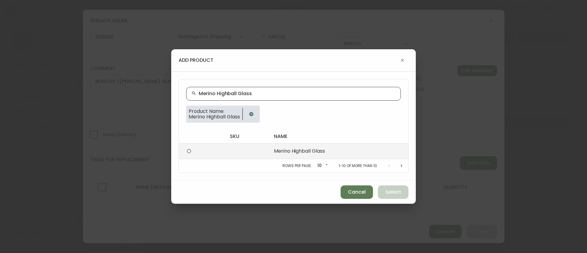
type input "Merino Highball Glass"
click at [255, 152] on td at bounding box center [247, 151] width 44 height 16
radio input "true"
click at [390, 193] on span "Select" at bounding box center [394, 192] width 16 height 7
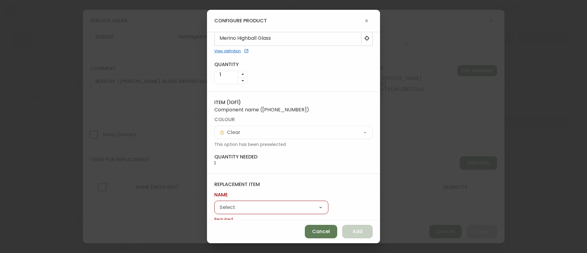
scroll to position [29, 0]
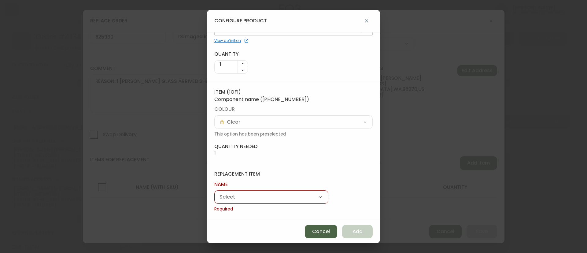
click at [320, 230] on span "Cancel" at bounding box center [321, 231] width 18 height 7
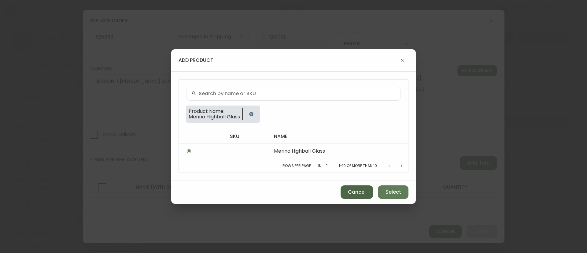
click at [352, 190] on span "Cancel" at bounding box center [357, 192] width 18 height 7
radio input "false"
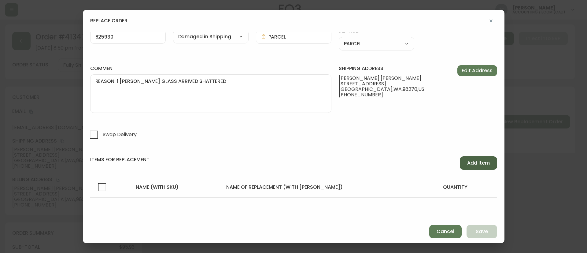
click at [472, 162] on span "Add Item" at bounding box center [478, 163] width 23 height 7
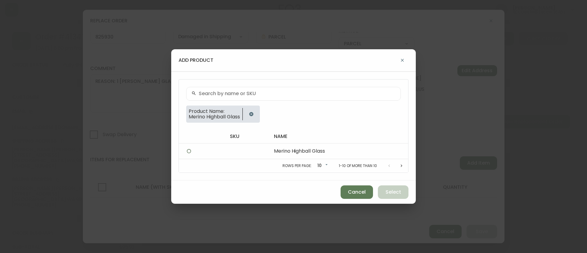
click at [242, 94] on input "text" at bounding box center [297, 94] width 197 height 6
paste input "[PHONE_NUMBER]"
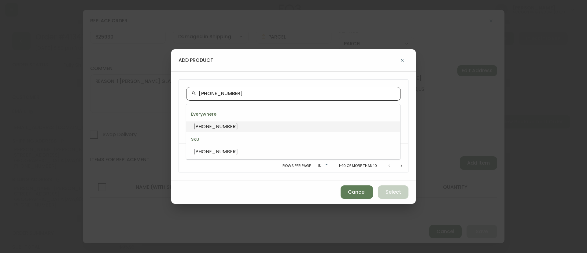
click at [241, 130] on li "[PHONE_NUMBER]" at bounding box center [293, 126] width 214 height 10
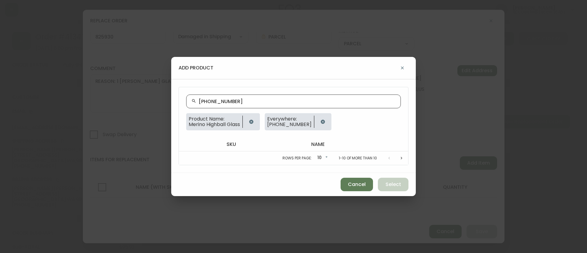
type input "[PHONE_NUMBER]"
click at [253, 121] on icon "button" at bounding box center [251, 122] width 4 height 4
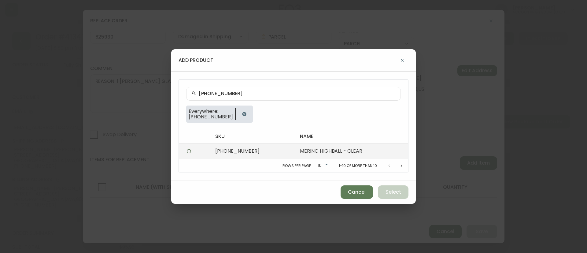
click at [227, 149] on td "[PHONE_NUMBER]" at bounding box center [252, 151] width 85 height 16
radio input "true"
click at [398, 190] on span "Select" at bounding box center [394, 192] width 16 height 7
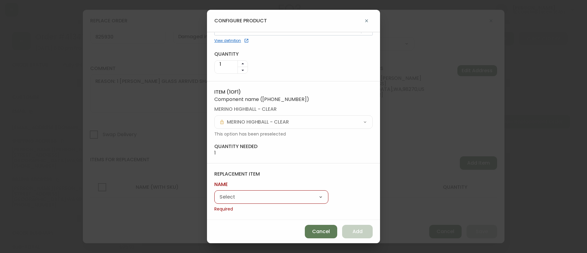
click at [248, 191] on div "Merino Highball Glass Ripple Tumbler Glass" at bounding box center [271, 196] width 114 height 13
click at [244, 198] on select "Merino Highball Glass Ripple Tumbler Glass" at bounding box center [271, 197] width 114 height 9
select select "cmem6bice5o0a01462bllsoe5"
click at [214, 201] on select "Merino Highball Glass Ripple Tumbler Glass" at bounding box center [271, 197] width 114 height 9
type input "Merino Highball Glass"
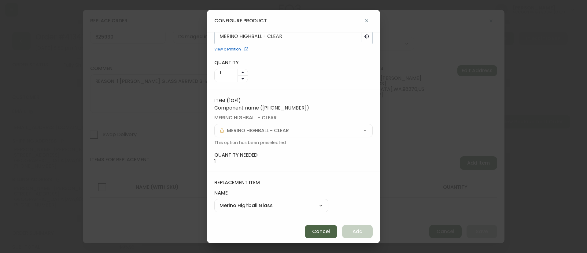
scroll to position [20, 0]
click at [360, 235] on span "Add" at bounding box center [358, 231] width 10 height 7
select select
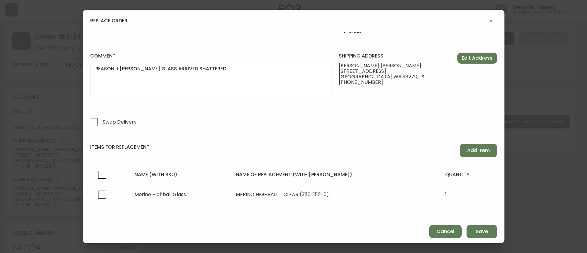
scroll to position [38, 0]
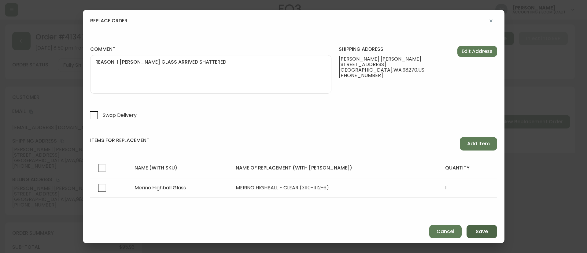
click at [484, 233] on span "Save" at bounding box center [482, 231] width 12 height 7
select select
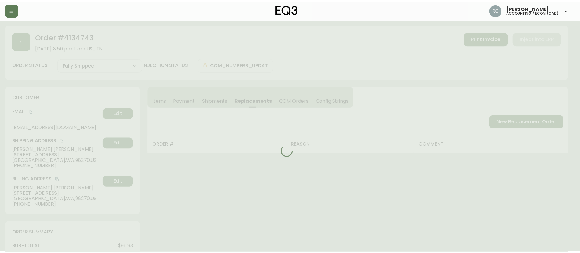
scroll to position [19, 0]
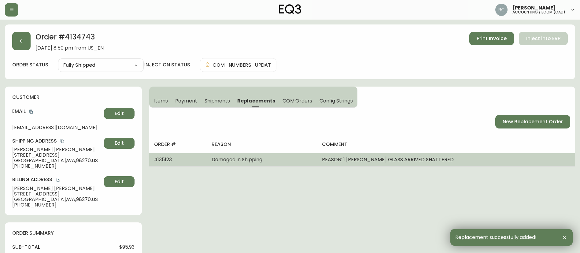
click at [166, 160] on span "4135123" at bounding box center [163, 159] width 18 height 7
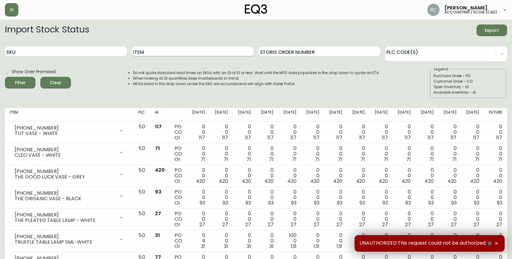
click at [143, 53] on input "Item" at bounding box center [193, 51] width 122 height 10
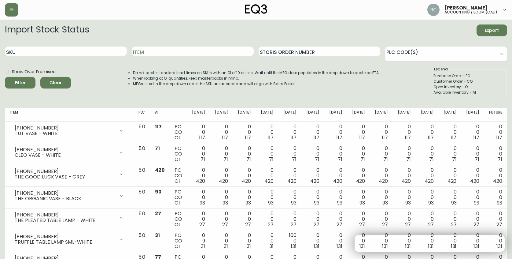
click at [72, 49] on input "SKU" at bounding box center [66, 51] width 122 height 10
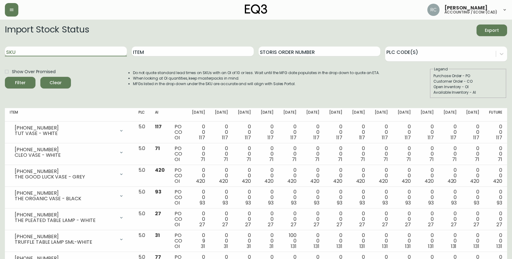
paste input "3110-1112-6 x 1"
type input "3110-1112-6"
click at [5, 77] on button "Filter" at bounding box center [20, 83] width 31 height 12
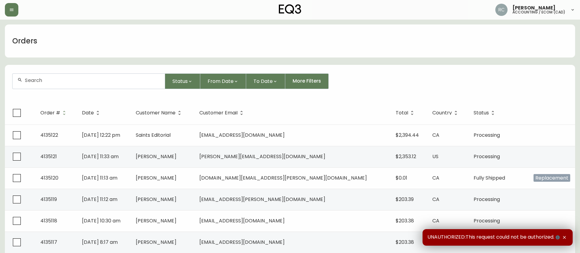
click at [113, 77] on div at bounding box center [89, 81] width 152 height 15
paste input "4134743"
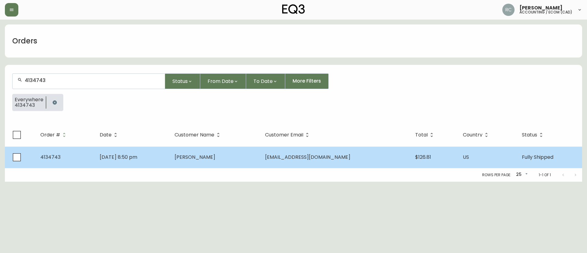
type input "4134743"
click at [215, 157] on span "[PERSON_NAME]" at bounding box center [195, 156] width 41 height 7
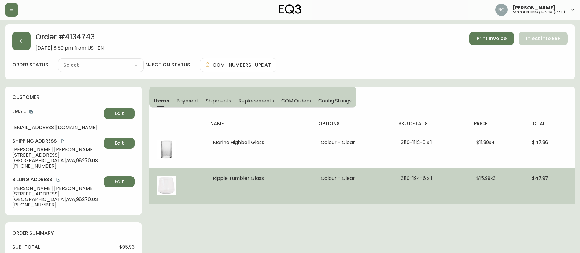
type input "Fully Shipped"
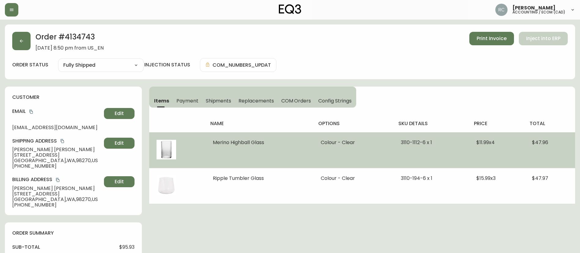
select select "FULLY_SHIPPED"
drag, startPoint x: 400, startPoint y: 139, endPoint x: 424, endPoint y: 141, distance: 24.5
click at [424, 141] on span "3110-1112-6 x 1" at bounding box center [416, 142] width 31 height 7
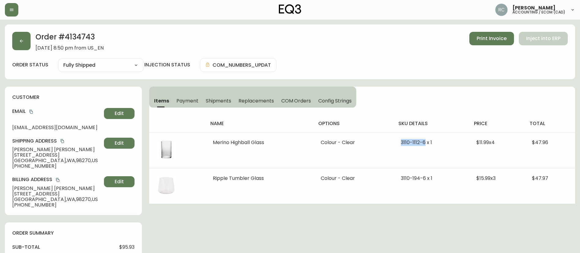
copy span "[PHONE_NUMBER]"
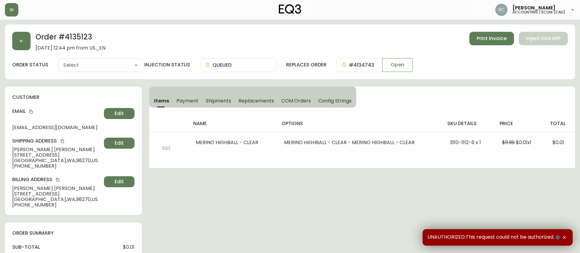
type input "Order Injection"
select select "ORDER_INJECTION"
click at [80, 36] on h2 "Order # 4135123" at bounding box center [70, 38] width 70 height 13
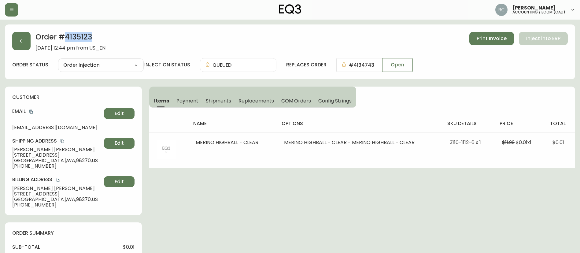
copy h2 "4135123"
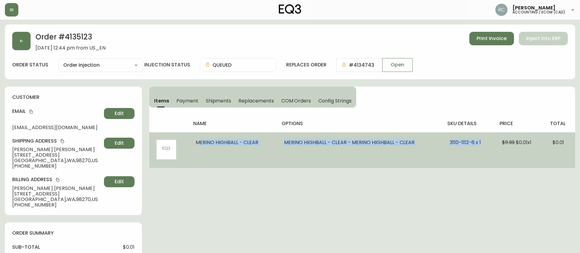
drag, startPoint x: 194, startPoint y: 144, endPoint x: 320, endPoint y: 140, distance: 125.4
click at [475, 143] on tr "MERINO HIGHBALL - CLEAR MERINO HIGHBALL - CLEAR - MERINO HIGHBALL - CLEAR 3110-…" at bounding box center [362, 150] width 426 height 36
click at [320, 140] on li "MERINO HIGHBALL - CLEAR - MERINO HIGHBALL - CLEAR" at bounding box center [359, 143] width 151 height 6
drag, startPoint x: 282, startPoint y: 144, endPoint x: 485, endPoint y: 148, distance: 202.8
click at [485, 148] on tr "MERINO HIGHBALL - CLEAR MERINO HIGHBALL - CLEAR - MERINO HIGHBALL - CLEAR 3110-…" at bounding box center [362, 150] width 426 height 36
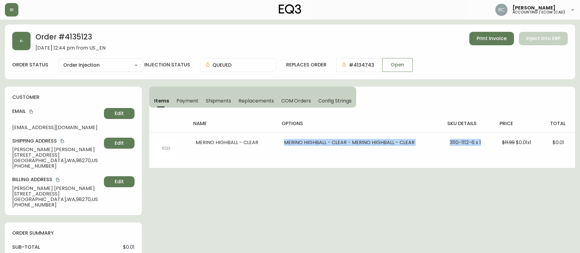
copy tr "MERINO HIGHBALL - CLEAR - MERINO HIGHBALL - CLEAR 3110-1112-6 x 1"
click at [19, 152] on span "[STREET_ADDRESS]" at bounding box center [56, 155] width 89 height 6
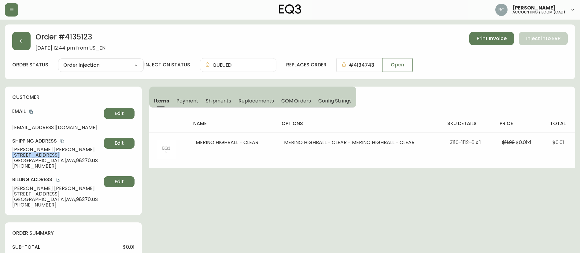
click at [19, 152] on span "[STREET_ADDRESS]" at bounding box center [56, 155] width 89 height 6
click at [19, 147] on span "[PERSON_NAME]" at bounding box center [56, 150] width 89 height 6
copy span "[PERSON_NAME]"
